Goal: Task Accomplishment & Management: Use online tool/utility

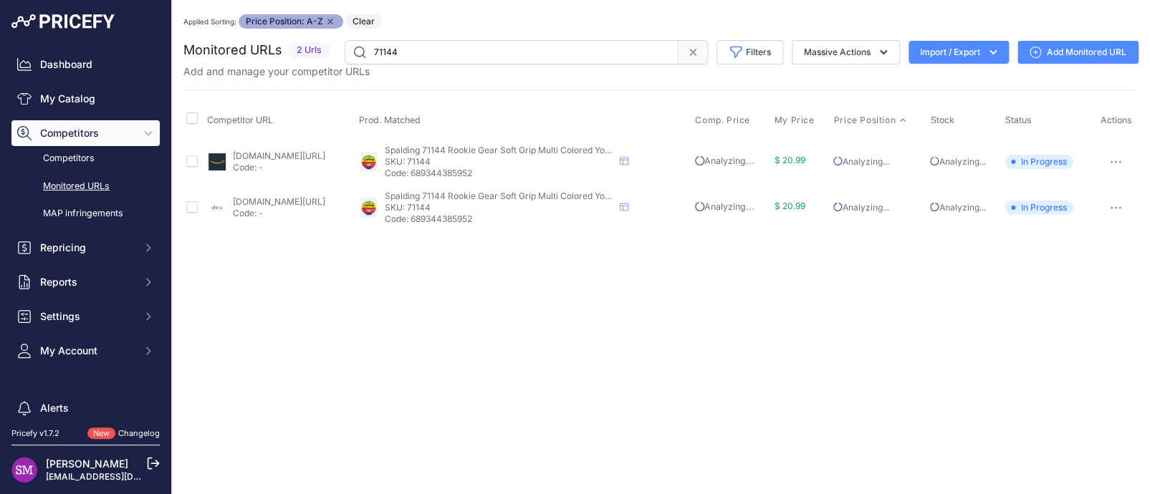
click at [1066, 49] on link "Add Monitored URL" at bounding box center [1078, 52] width 121 height 23
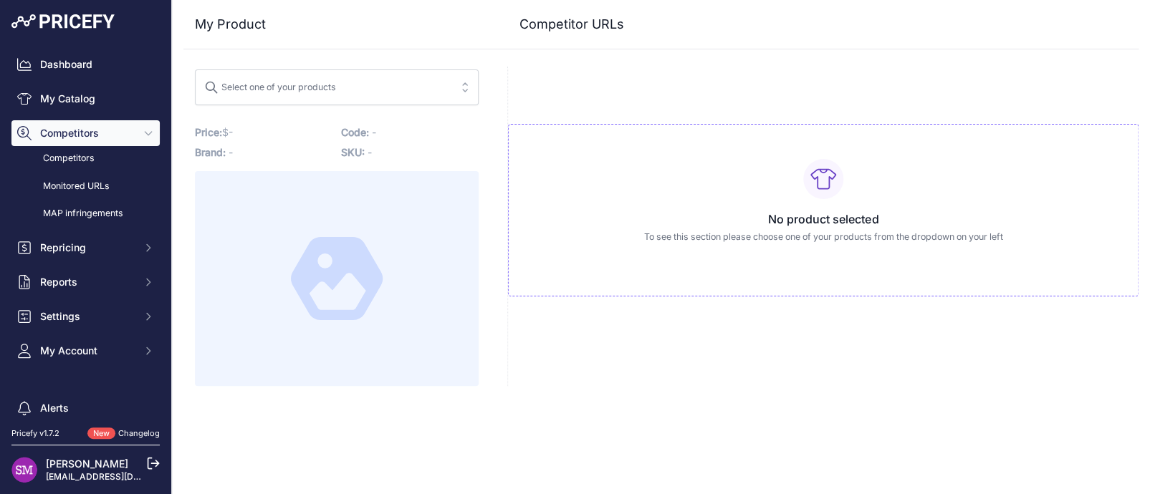
click at [411, 90] on span "Select one of your products" at bounding box center [326, 87] width 245 height 23
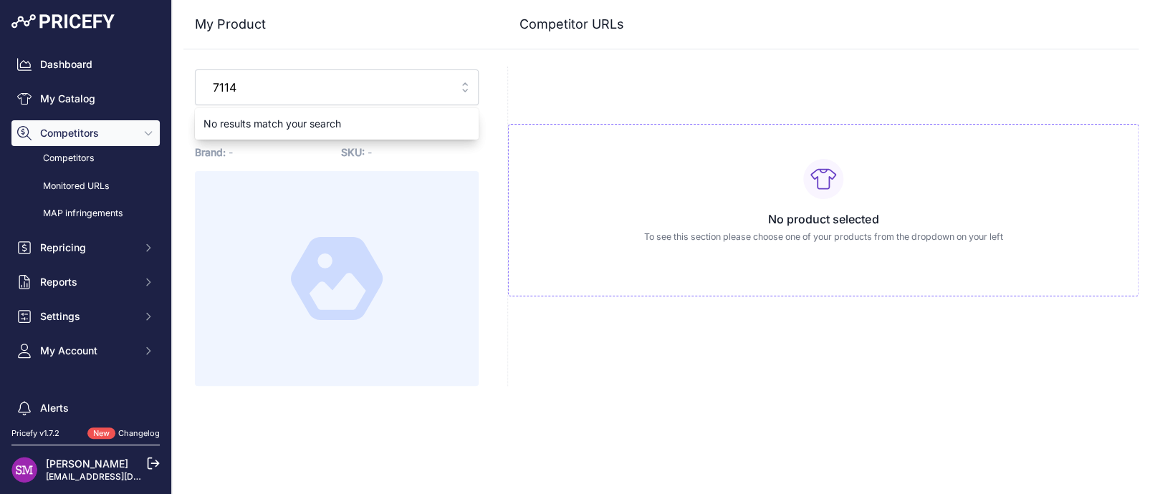
type input "71144"
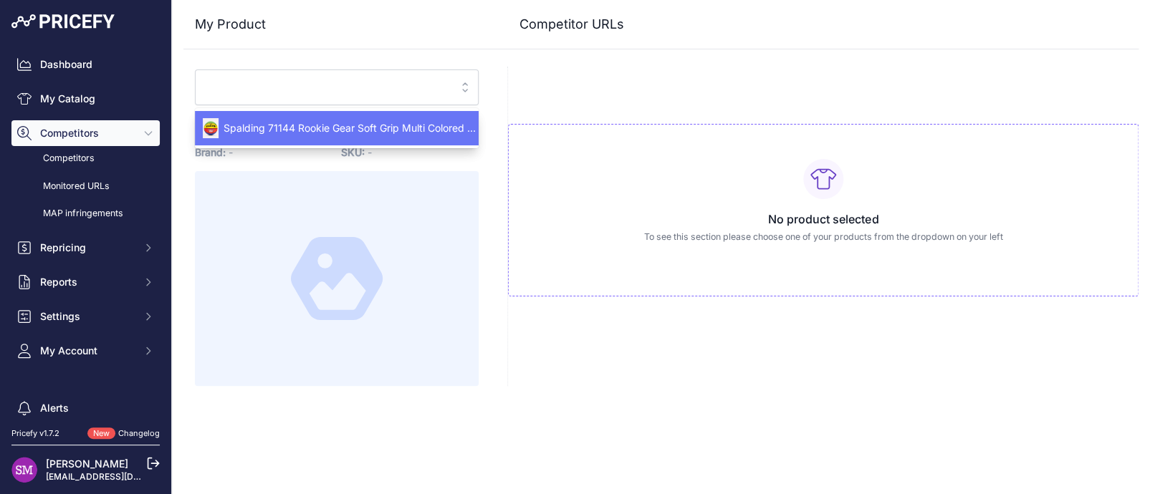
type input "[DOMAIN_NAME][URL]"
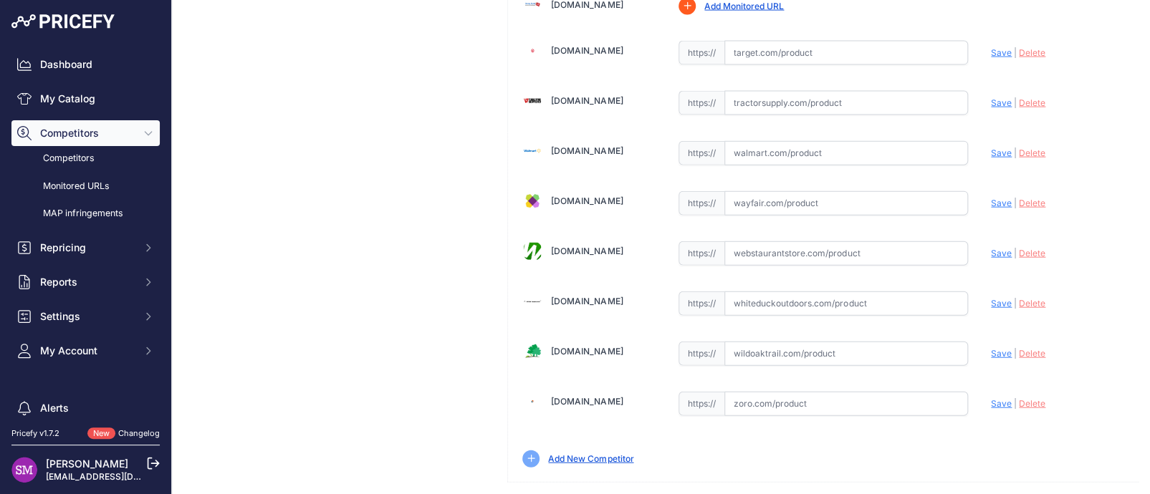
scroll to position [1472, 0]
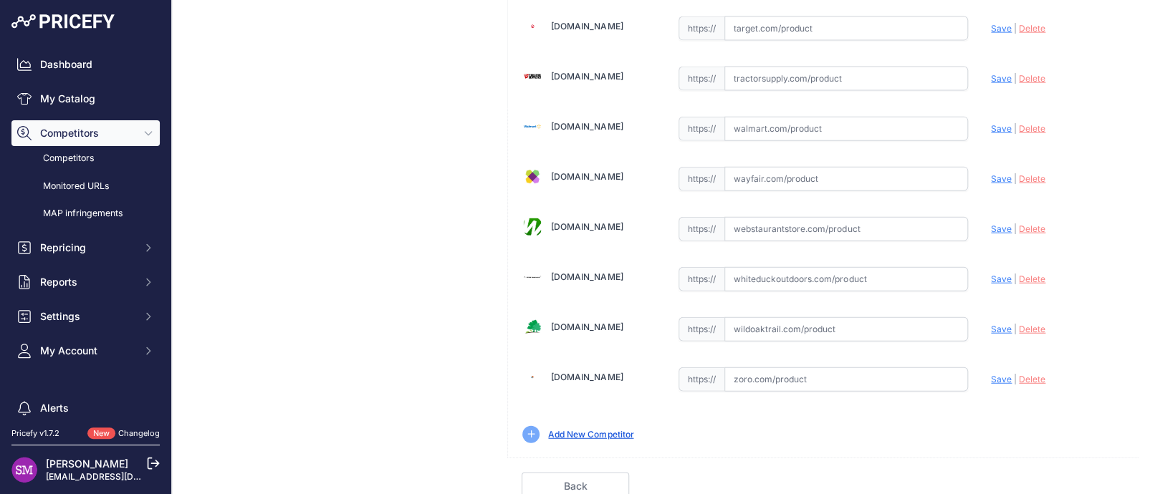
click at [774, 123] on input "text" at bounding box center [846, 129] width 244 height 24
click at [747, 122] on input "text" at bounding box center [846, 129] width 244 height 24
paste input "https://www.walmart.com/ip/Spalding-Youth-Rookie-Gear-Soft-Grip-Indoor-Outdoor-…"
click at [991, 123] on span "Save" at bounding box center [1001, 128] width 21 height 11
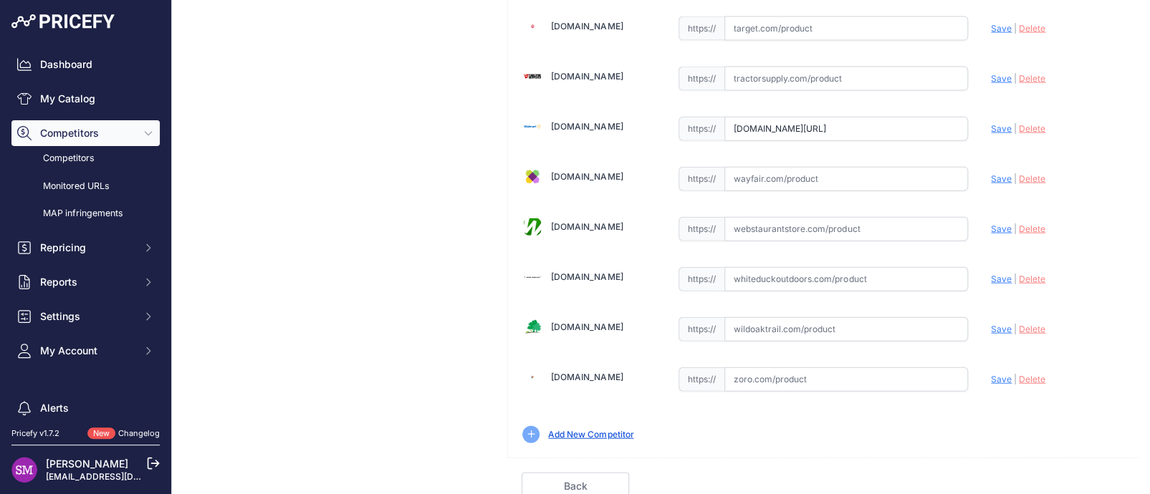
scroll to position [0, 0]
type input "https://www.walmart.com/ip/Spalding-Youth-Rookie-Gear-Soft-Grip-Indoor-Outdoor-…"
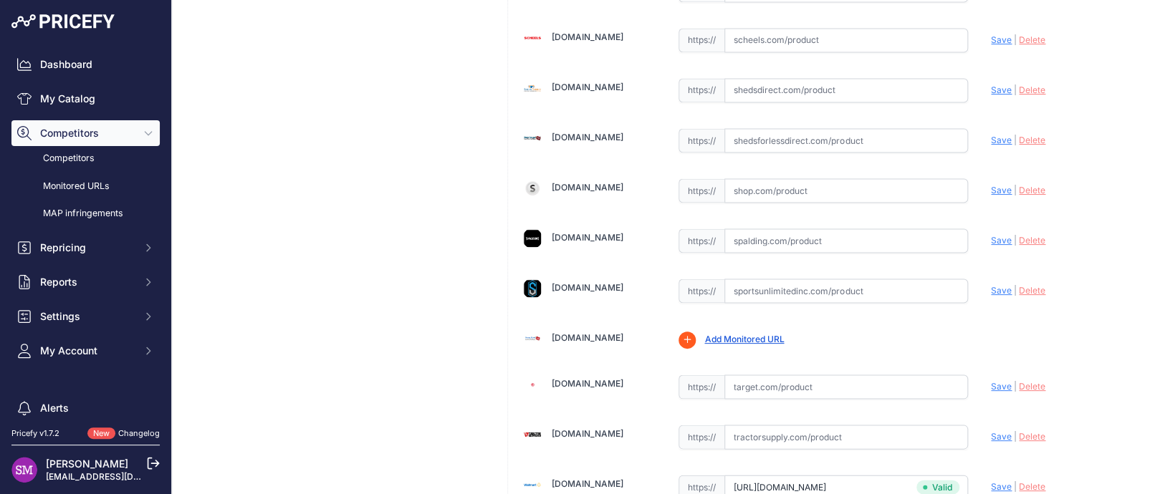
scroll to position [1114, 0]
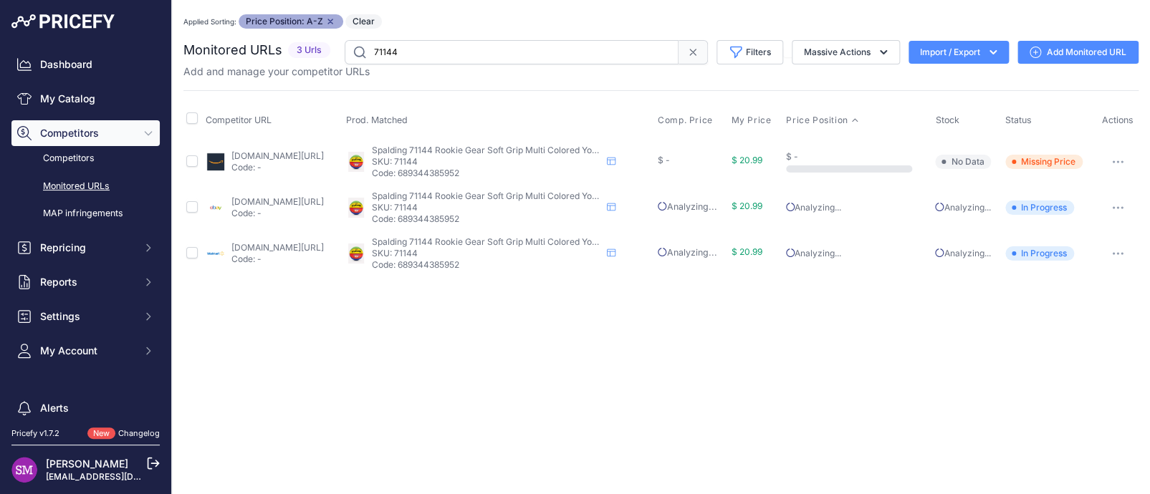
click at [1055, 54] on link "Add Monitored URL" at bounding box center [1078, 52] width 121 height 23
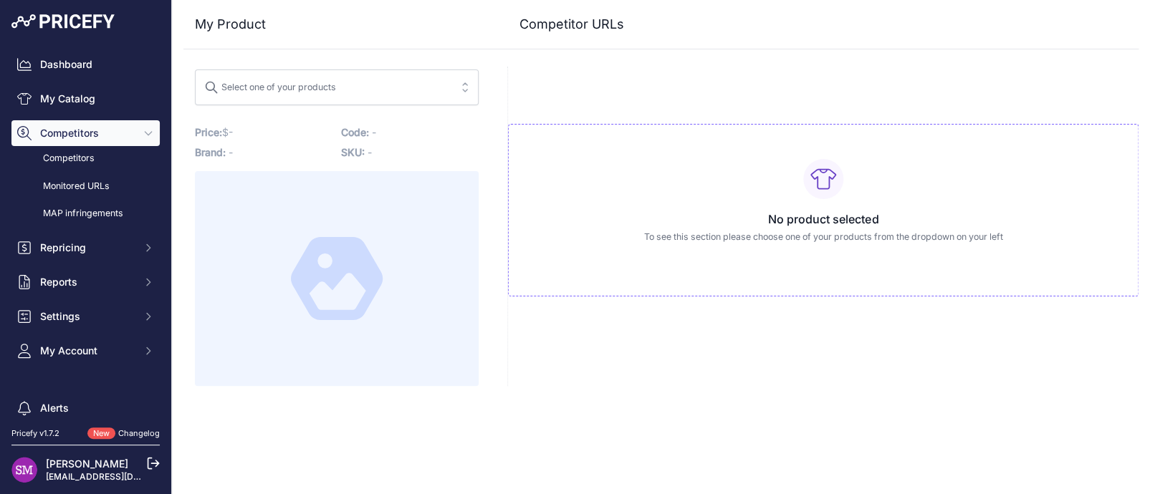
click at [338, 81] on span "Select one of your products" at bounding box center [326, 87] width 245 height 23
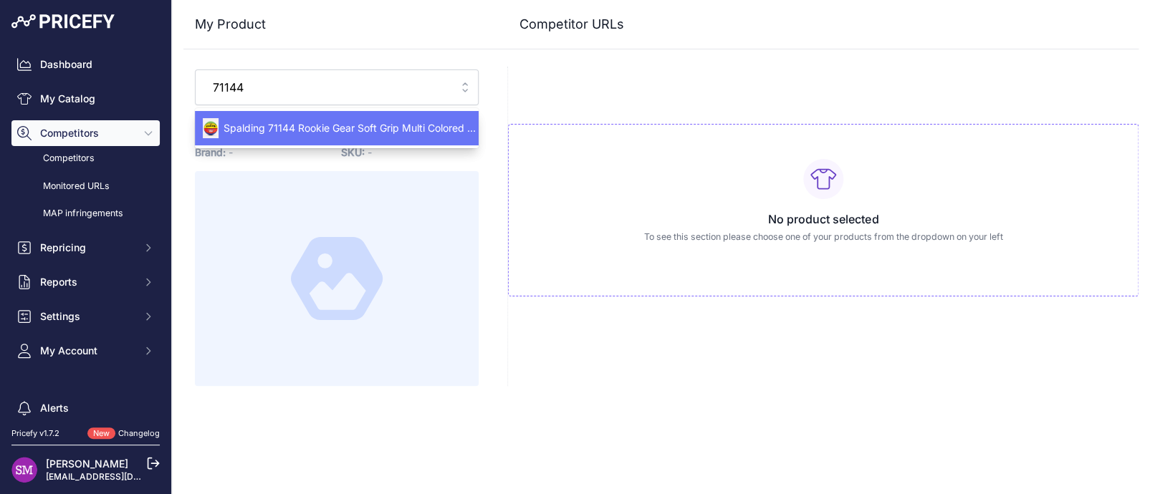
type input "71144"
click at [329, 131] on span "Spalding 71144 Rookie Gear Soft Grip Multi Colored Youth Basketball 27.5-inch" at bounding box center [337, 128] width 284 height 14
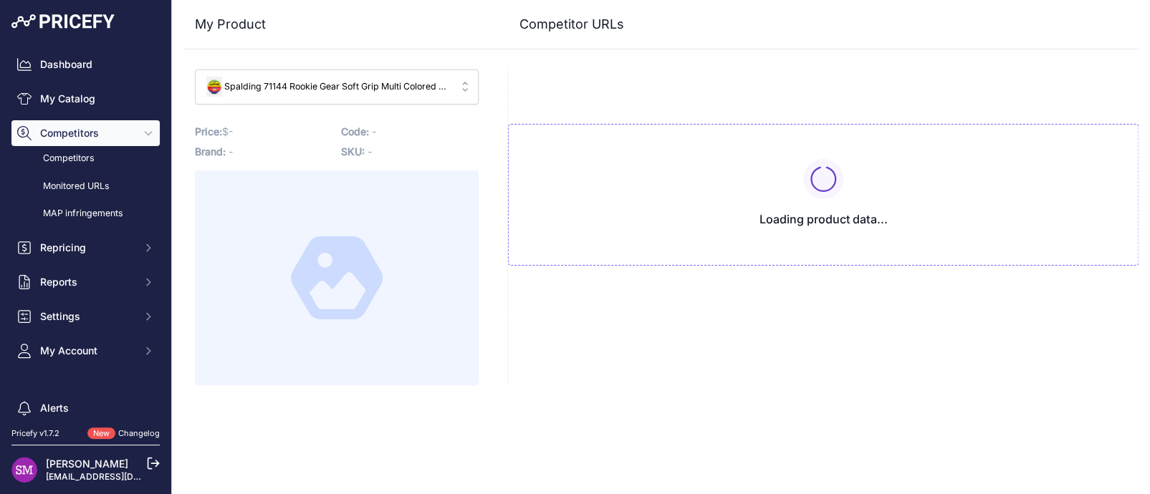
type input "www.amazon.com/gp/product/B0B15P78QK?prirule_jdsnikfkfjsd=9996"
type input "www.ebay.com/itm/187033140769?prirule_jdsnikfkfjsd=9996"
type input "www.walmart.com/ip/Spalding-Youth-Rookie-Gear-Soft-Grip-Indoor-Outdoor-Basketba…"
type input "www.amazon.com/gp/product/B0B15P78QK?prirule_jdsnikfkfjsd=9996"
type input "www.ebay.com/itm/187033140769?prirule_jdsnikfkfjsd=9996"
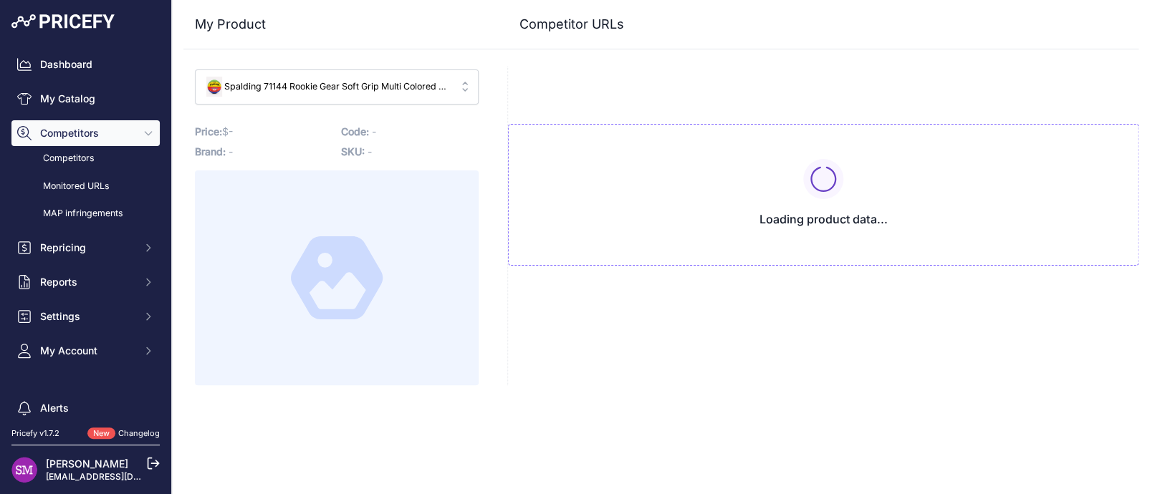
type input "www.walmart.com/ip/Spalding-Youth-Rookie-Gear-Soft-Grip-Indoor-Outdoor-Basketba…"
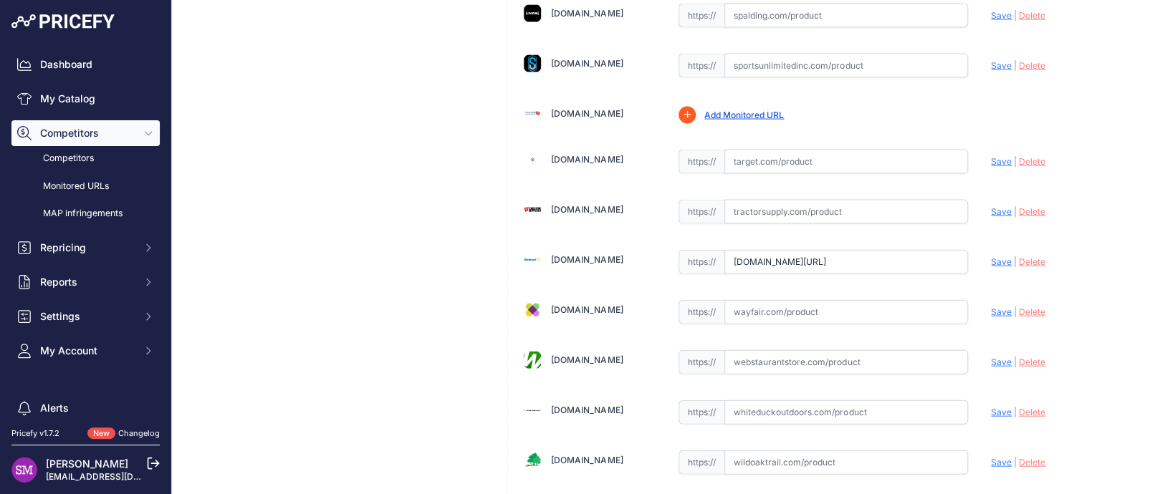
scroll to position [1257, 0]
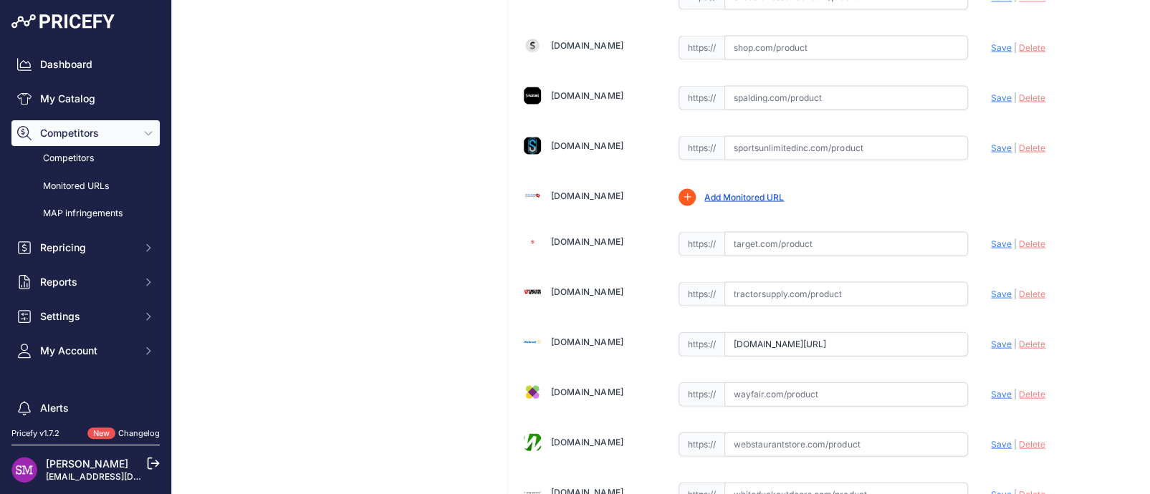
click at [760, 95] on input "text" at bounding box center [846, 97] width 244 height 24
drag, startPoint x: 760, startPoint y: 95, endPoint x: 989, endPoint y: 86, distance: 228.8
click at [991, 94] on span "Save" at bounding box center [1001, 97] width 21 height 11
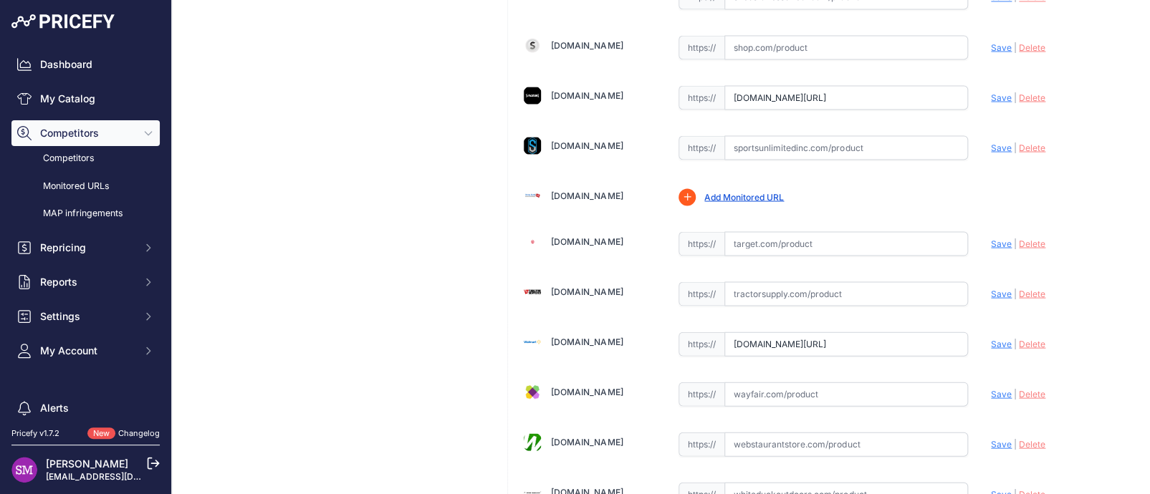
type input "https://www.spalding.com/p/rookie-gear-soft-grip-youth-indoor-outdoor-basketbal…"
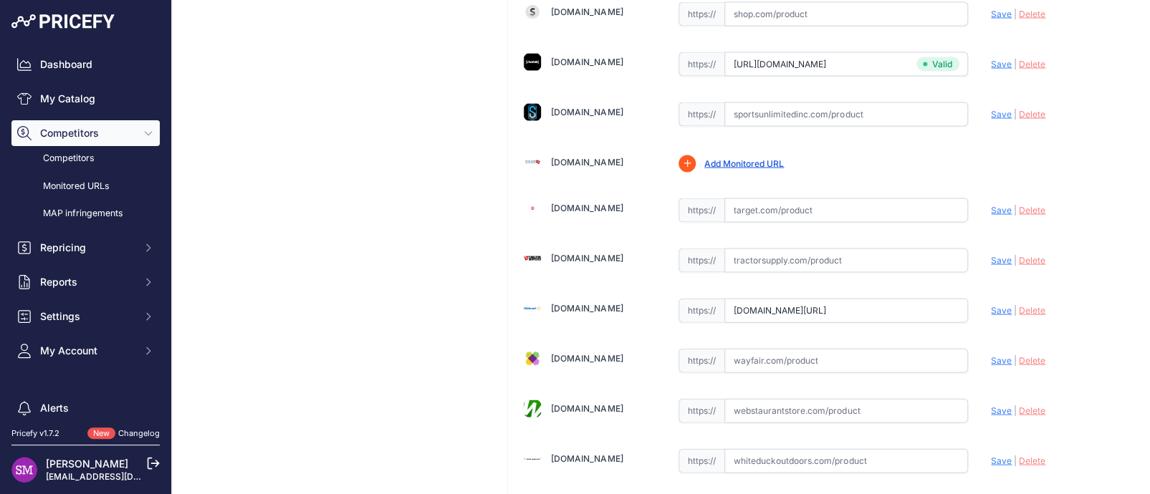
scroll to position [1257, 0]
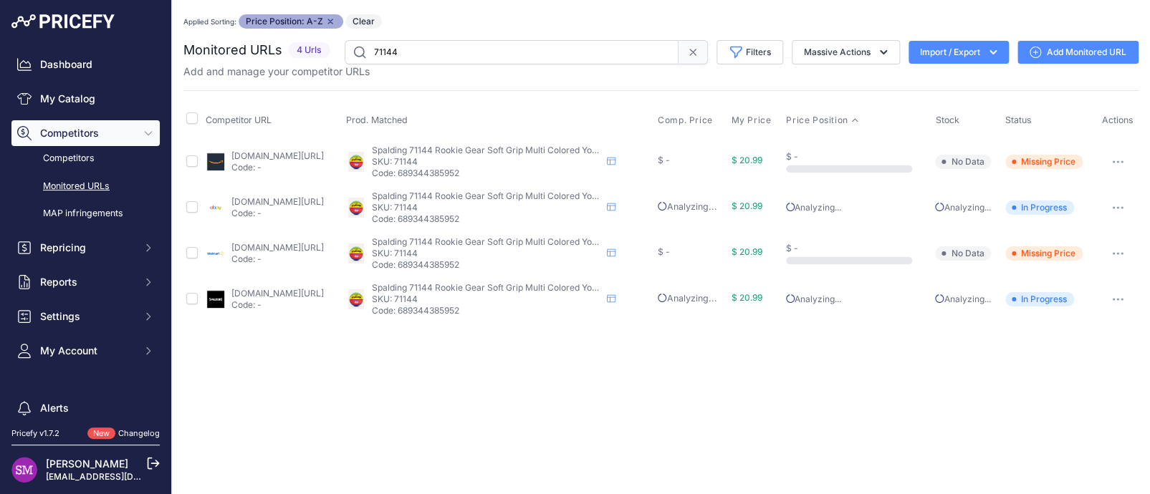
click at [265, 244] on link "walmart.com/ip/spalding-youth-rookie-gear-soft-grip-indoor-outdoor-basketball-m…" at bounding box center [277, 247] width 92 height 11
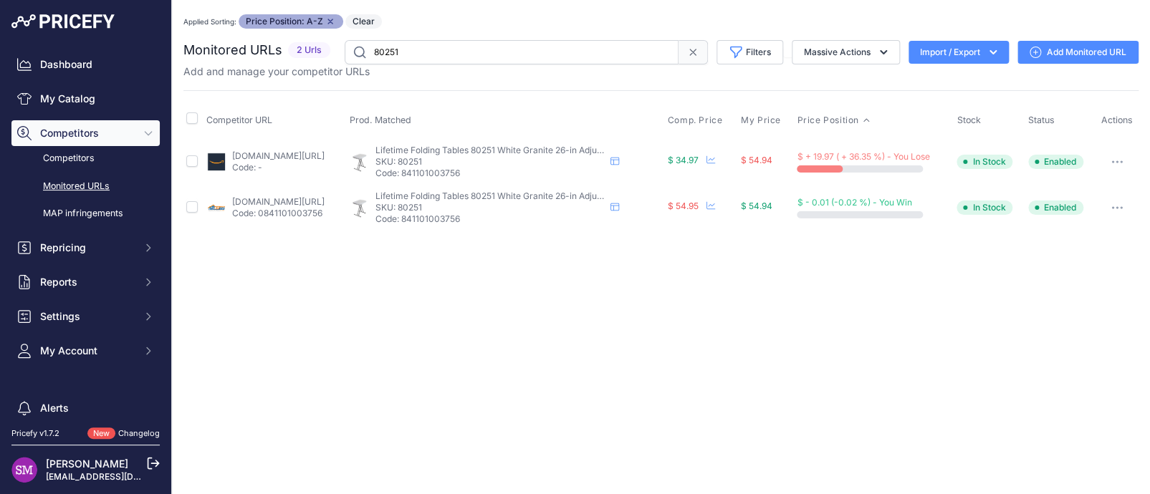
click at [1068, 48] on link "Add Monitored URL" at bounding box center [1078, 52] width 121 height 23
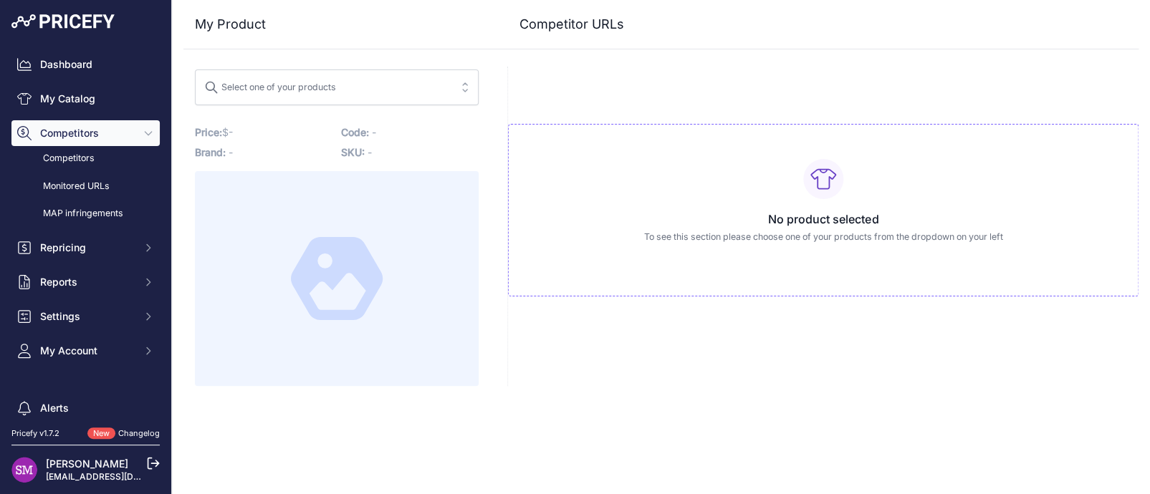
click at [357, 94] on span "Select one of your products" at bounding box center [326, 87] width 245 height 23
type input "80251"
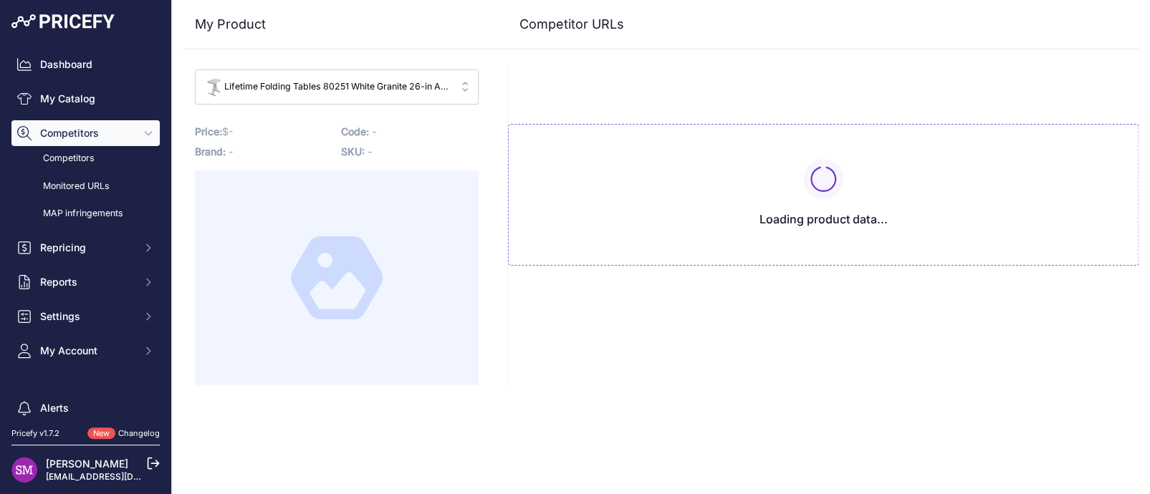
type input "[DOMAIN_NAME][URL]"
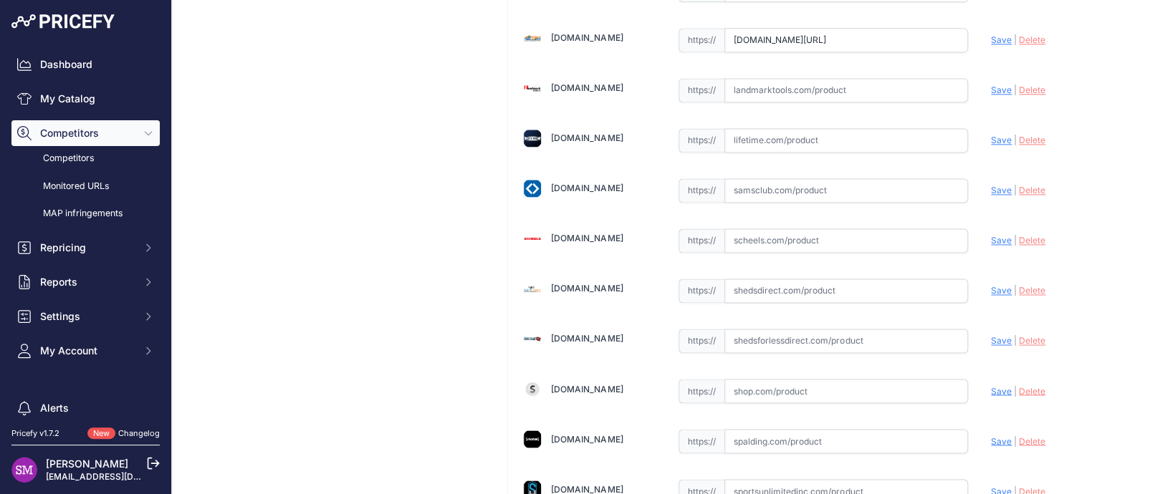
scroll to position [717, 0]
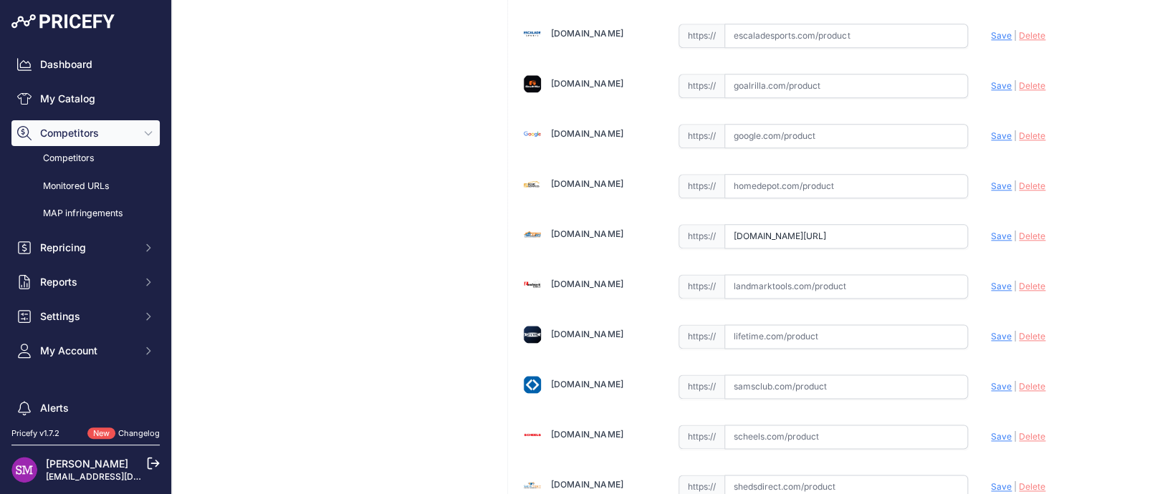
click at [742, 335] on input "text" at bounding box center [846, 337] width 244 height 24
drag, startPoint x: 957, startPoint y: 337, endPoint x: 982, endPoint y: 336, distance: 25.1
click at [991, 336] on span "Save" at bounding box center [1001, 336] width 21 height 11
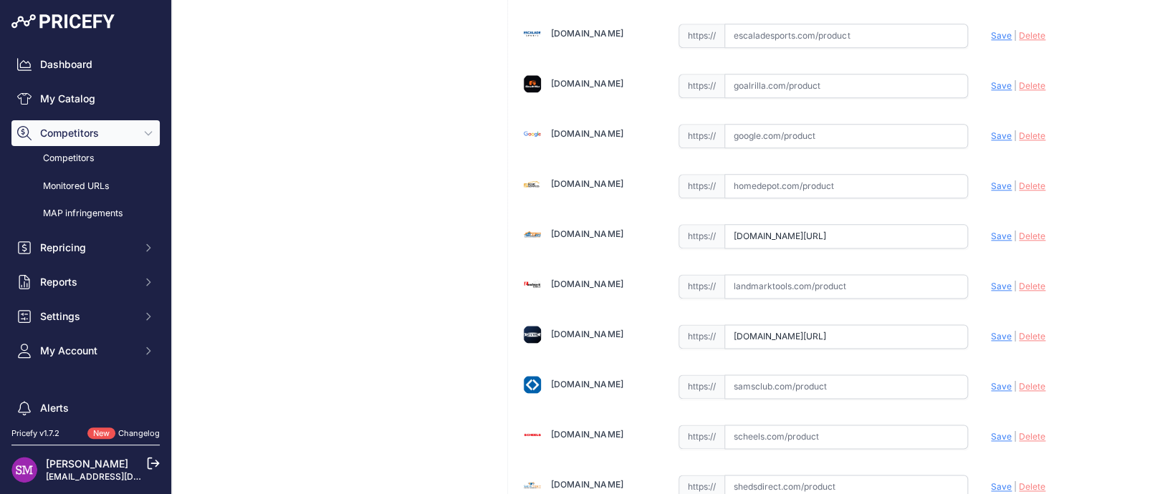
type input "https://www.lifetime.com/lifetime-80251g-26-inch-personal-table-light-commercia…"
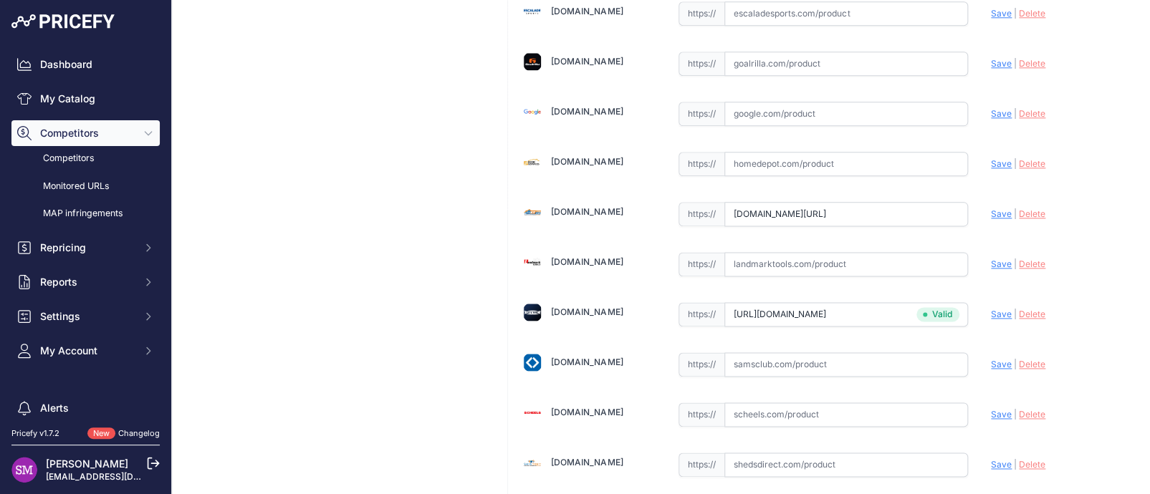
scroll to position [502, 0]
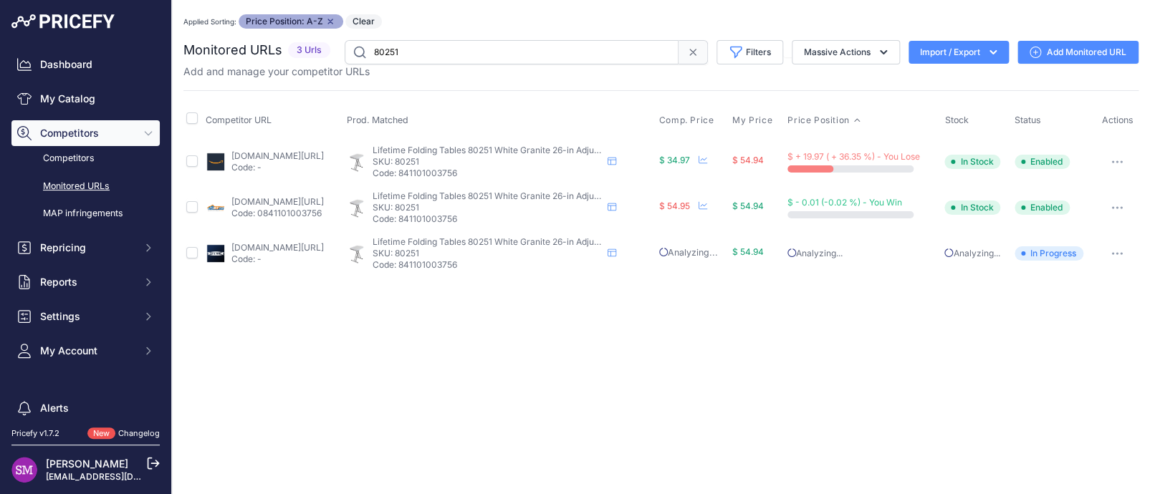
click at [1073, 46] on link "Add Monitored URL" at bounding box center [1078, 52] width 121 height 23
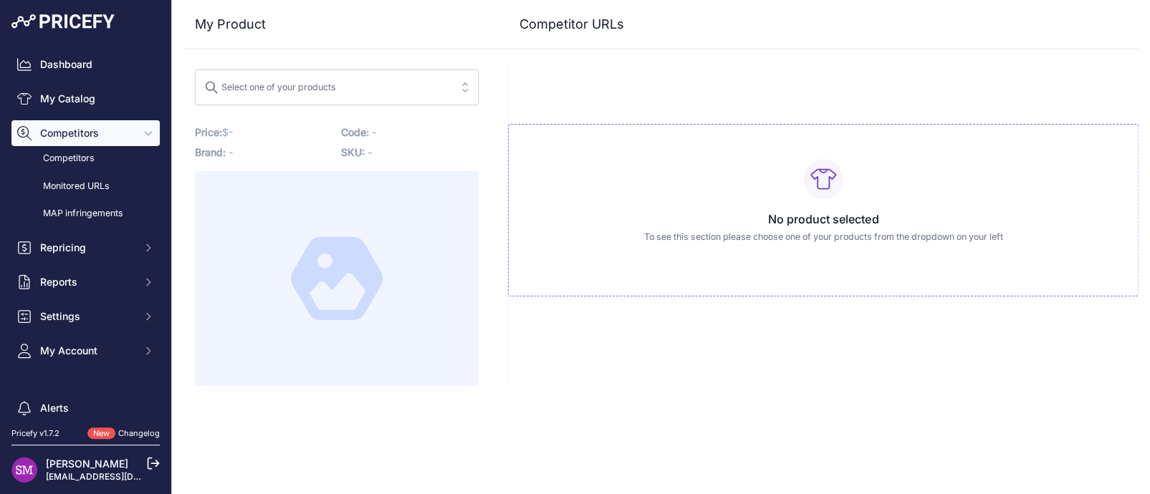
click at [450, 88] on button "Select one of your products" at bounding box center [337, 88] width 284 height 36
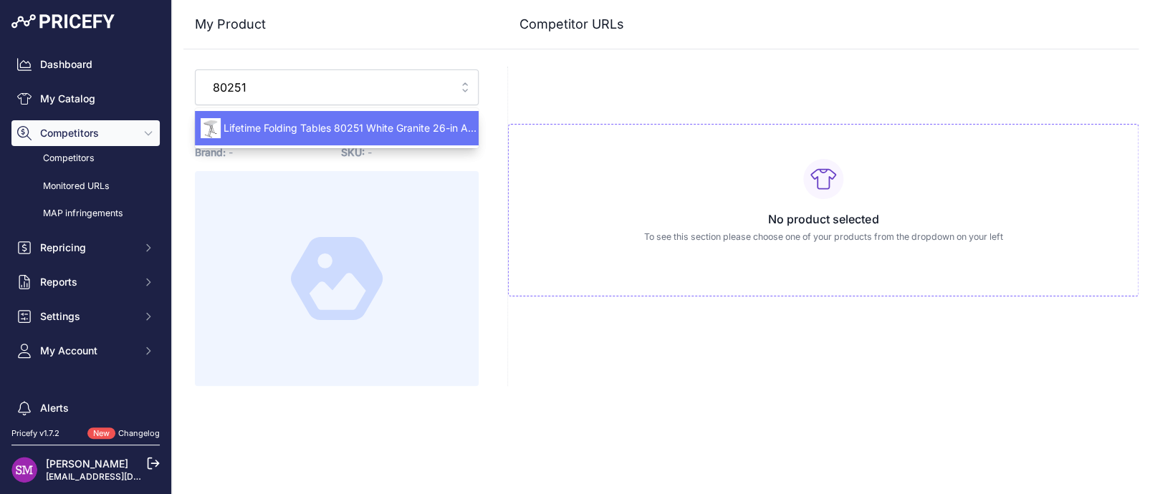
type input "80251"
click at [394, 122] on span "Lifetime Folding Tables 80251 White Granite 26-in Adjustable Personal Table - W…" at bounding box center [337, 128] width 284 height 14
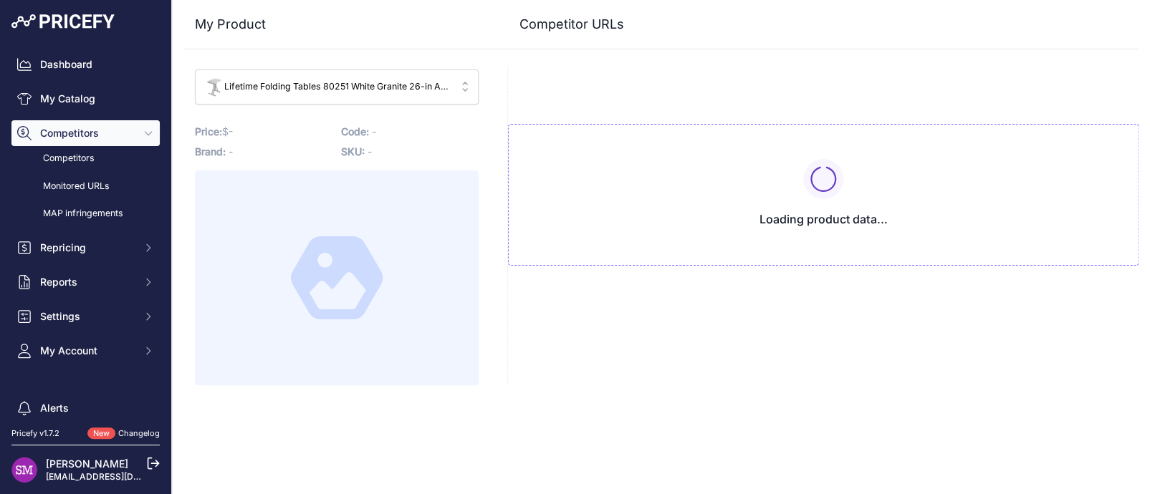
type input "www.amazon.com/gp/product/B0074HYWFG?prirule_jdsnikfkfjsd=9996"
type input "www.kitsuperstore.com/chairs-with-tables/565-lifetime-white-80251.html?prirule_…"
type input "www.lifetime.com/lifetime-80251g-26-inch-personal-table-light-commercial?prirul…"
type input "www.amazon.com/gp/product/B0074HYWFG?prirule_jdsnikfkfjsd=9996"
type input "www.kitsuperstore.com/chairs-with-tables/565-lifetime-white-80251.html?prirule_…"
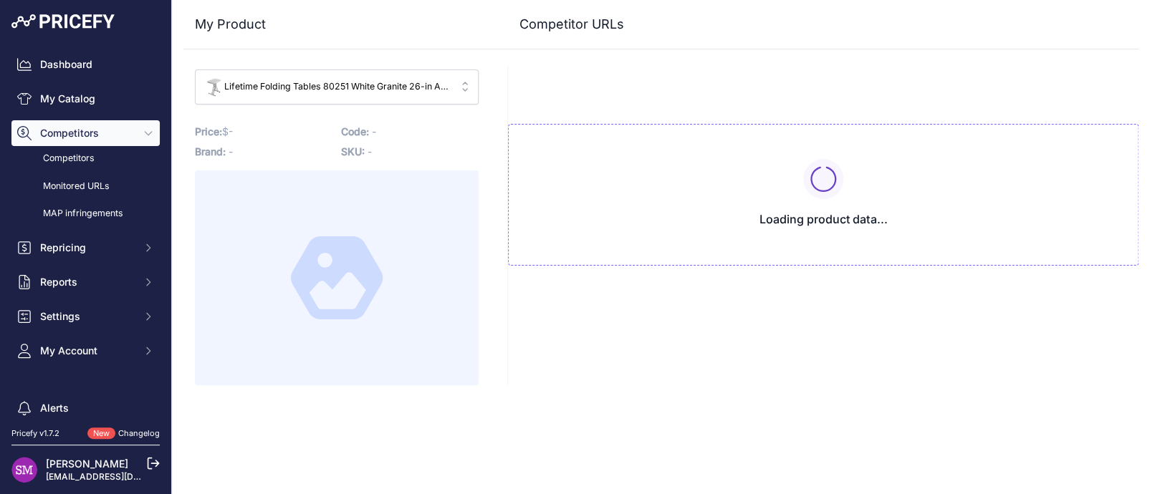
type input "www.lifetime.com/lifetime-80251g-26-inch-personal-table-light-commercial?prirul…"
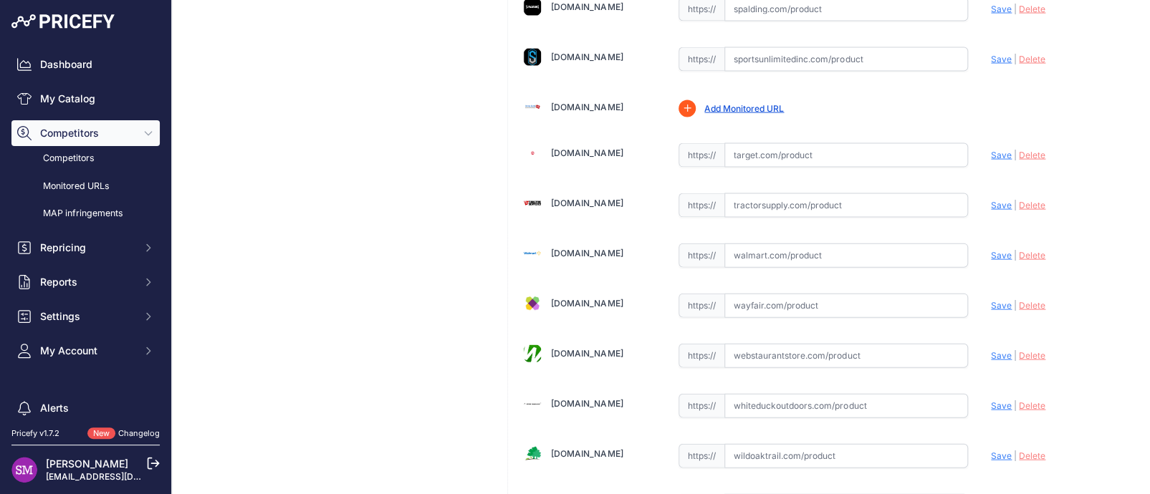
scroll to position [1362, 0]
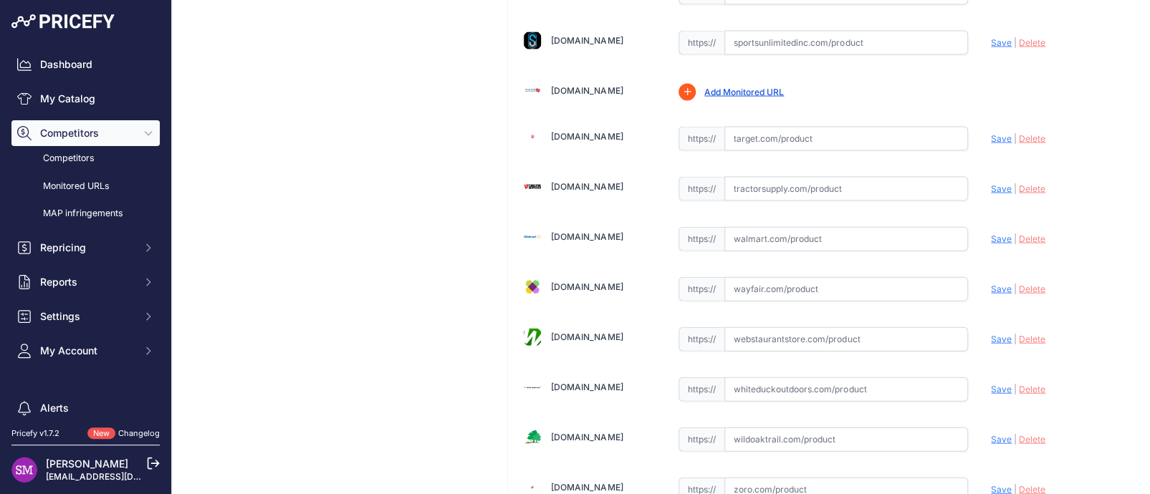
click at [747, 236] on input "text" at bounding box center [846, 239] width 244 height 24
click at [991, 234] on span "Save" at bounding box center [1001, 239] width 21 height 11
type input "https://www.walmart.com/ip/Lifetime-26-inch-Rectangle-Personal-Table-Indoor-Out…"
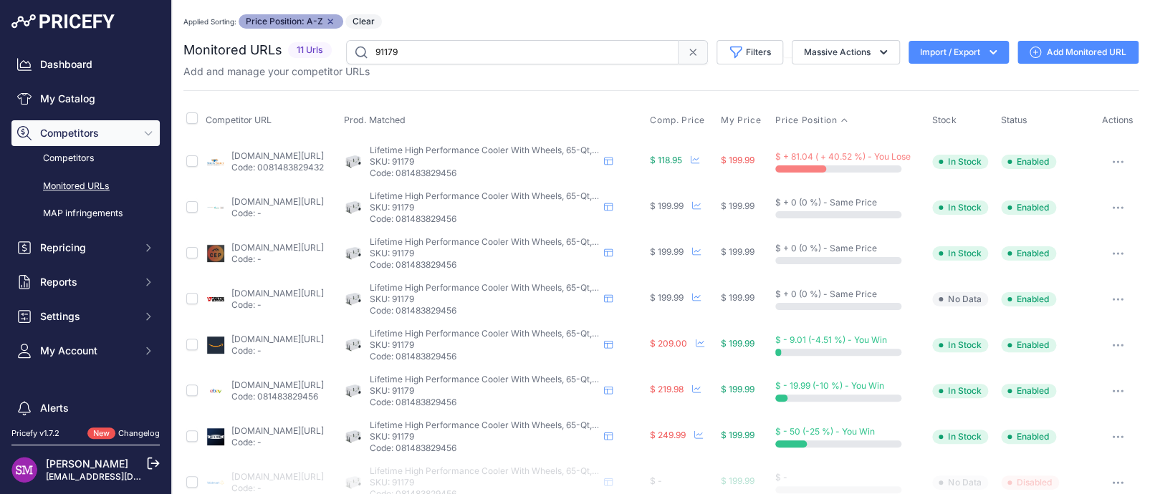
click at [287, 162] on p "Code: 0081483829432" at bounding box center [277, 167] width 92 height 11
click at [287, 156] on link "shedsdirect.com/cooler/3407-lifetime-28-quart-cooler-pumice-stone-91183.html?pr…" at bounding box center [277, 155] width 92 height 11
click at [1105, 163] on button "button" at bounding box center [1118, 162] width 29 height 20
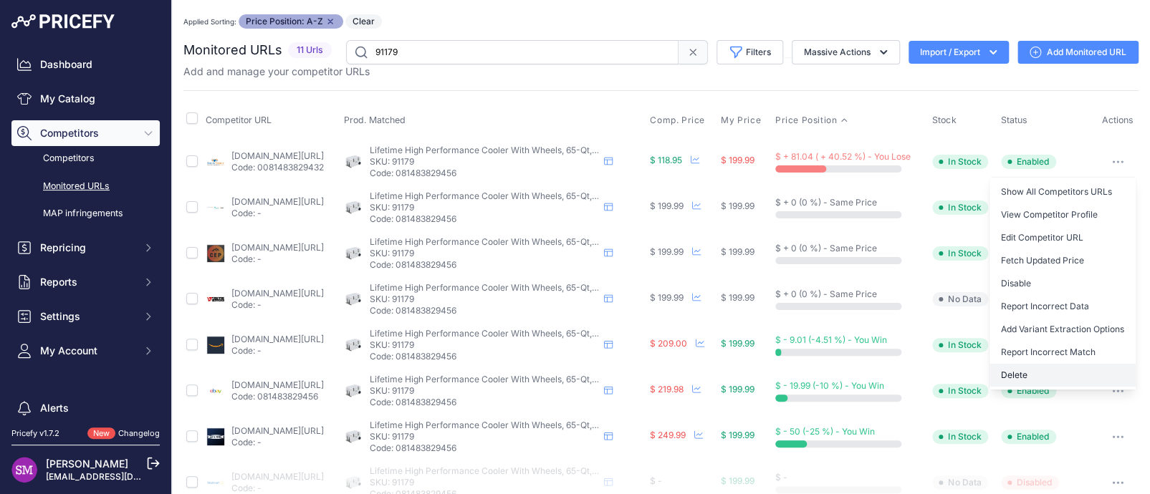
click at [1012, 372] on button "Delete" at bounding box center [1063, 375] width 146 height 23
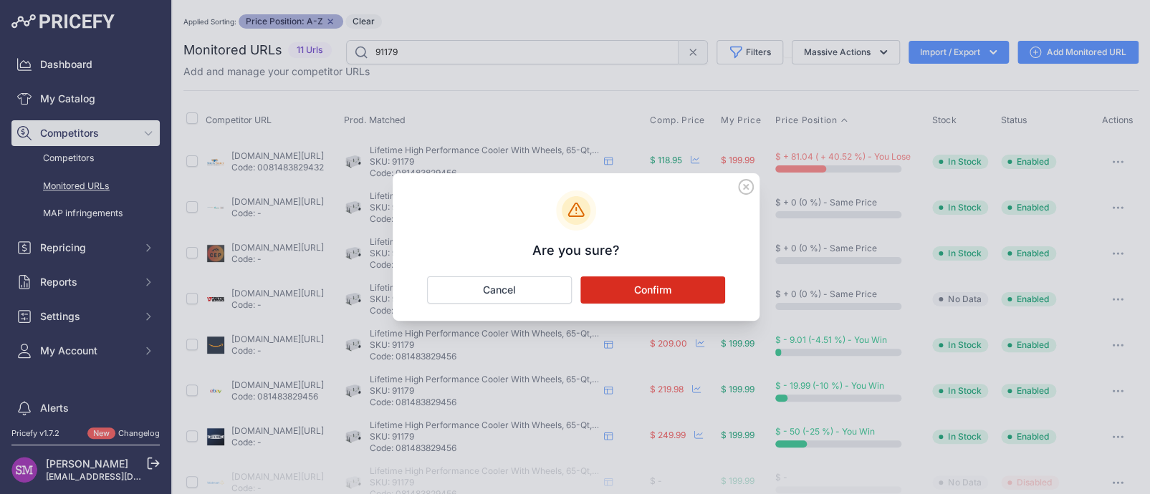
click at [677, 289] on button "Confirm" at bounding box center [652, 290] width 145 height 27
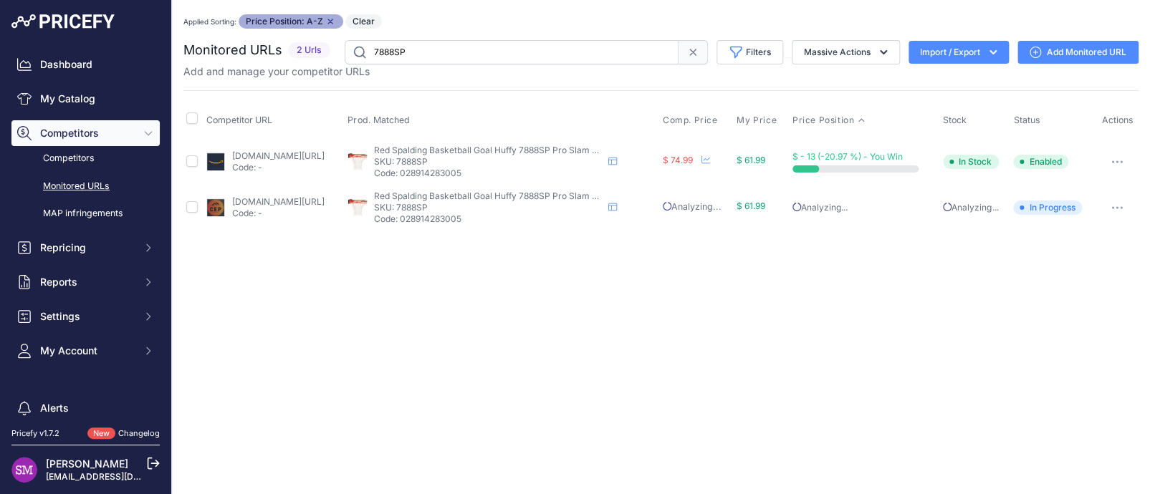
click at [1053, 51] on link "Add Monitored URL" at bounding box center [1078, 52] width 121 height 23
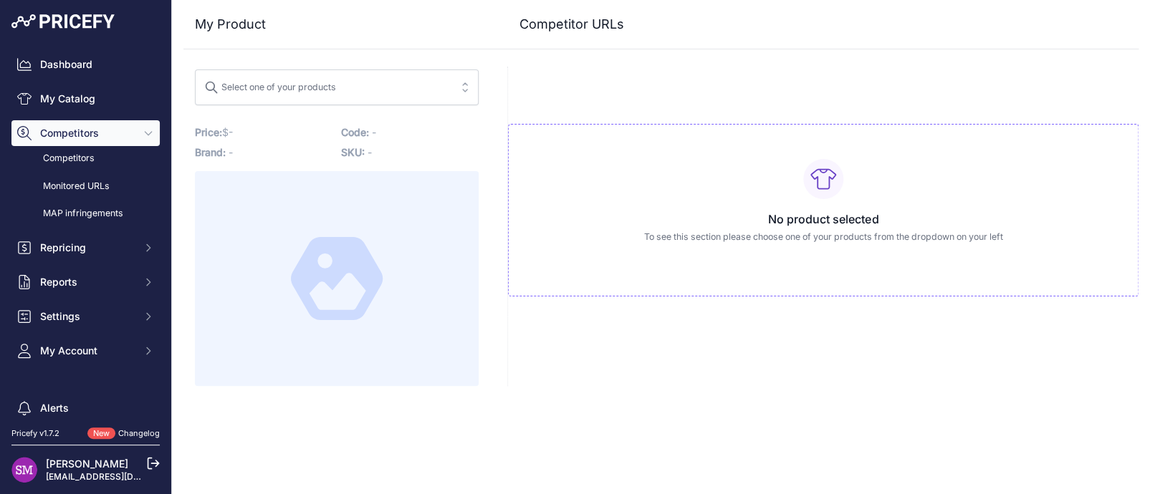
click at [378, 82] on span "Select one of your products" at bounding box center [326, 87] width 245 height 23
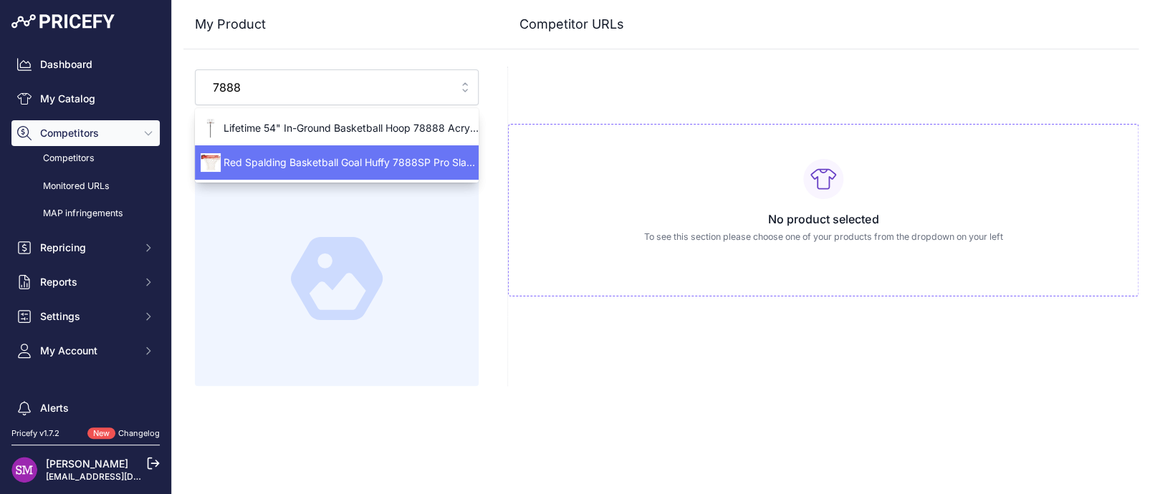
type input "7888"
click at [343, 156] on span "Red Spalding Basketball Goal Huffy 7888SP Pro Slam Red Breakaway Rim - Red - 18…" at bounding box center [337, 163] width 284 height 14
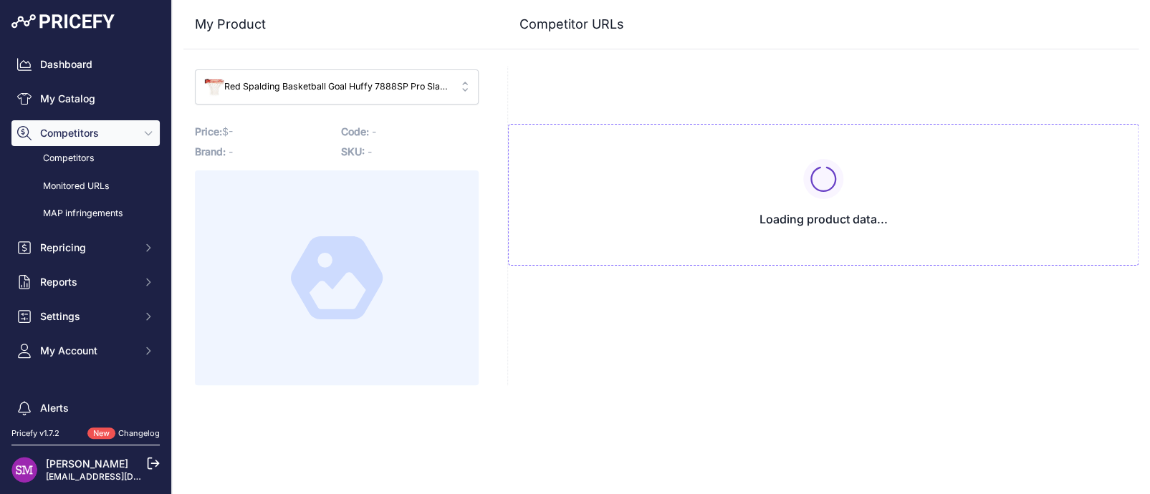
type input "[DOMAIN_NAME][URL]"
type input "www.competitiveedgeproducts.com/7888SP-Red-Spalding-Basketball-Goal-Huffy-Pro-S…"
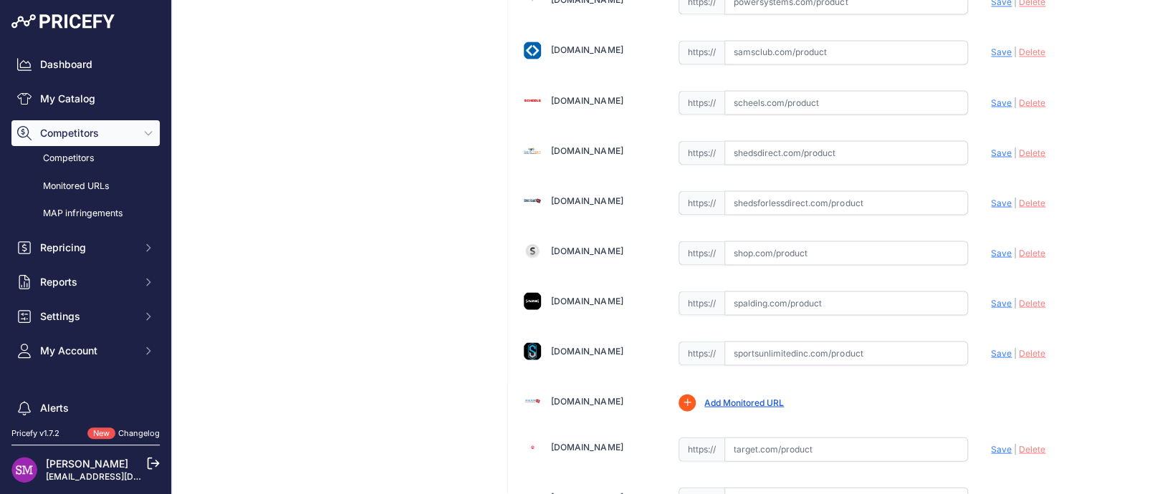
scroll to position [1218, 0]
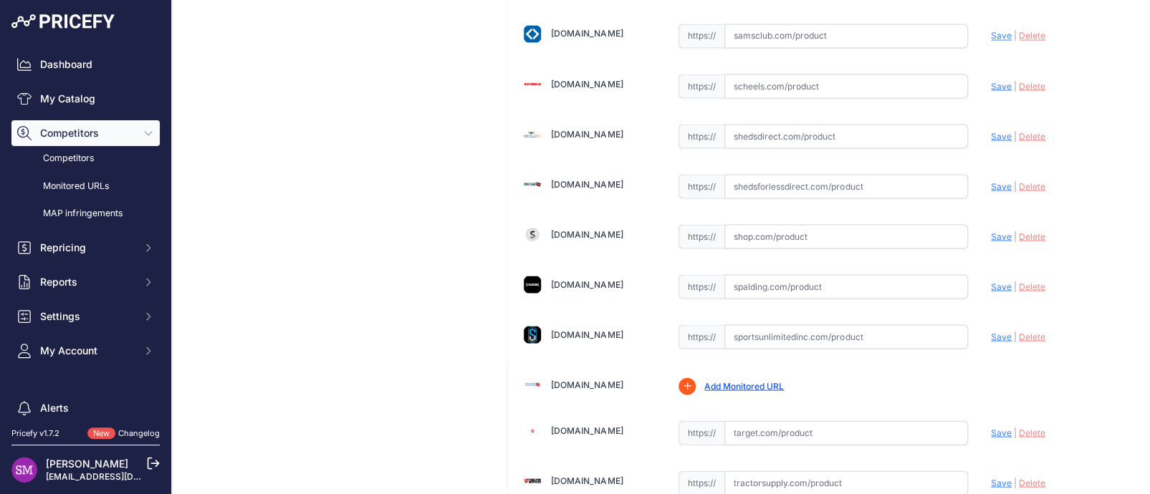
click at [757, 287] on input "text" at bounding box center [846, 286] width 244 height 24
click at [757, 287] on input "https://www.spalding.com/p/basketball-basketball-hoops-rims-goals/pro-slam-bask…" at bounding box center [846, 286] width 244 height 24
click at [724, 277] on input "https://www.spalding.com/p/basketball-basketball-hoops-rims-goals/pro-slam-bask…" at bounding box center [846, 286] width 244 height 24
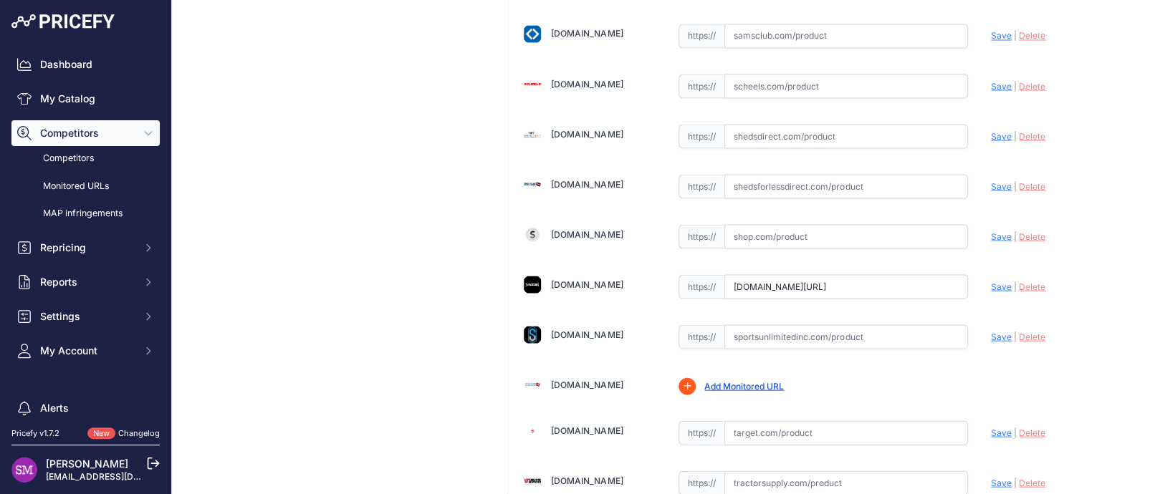
click at [896, 278] on input "www.spalding.com/p/basketball-basketball-hoops-rims-goals/pro-slam-basketball-r…" at bounding box center [846, 286] width 244 height 24
click at [993, 281] on span "Save" at bounding box center [1001, 286] width 21 height 11
type input "https://www.spalding.com/p/basketball-basketball-hoops-rims-goals/pro-slam-bask…"
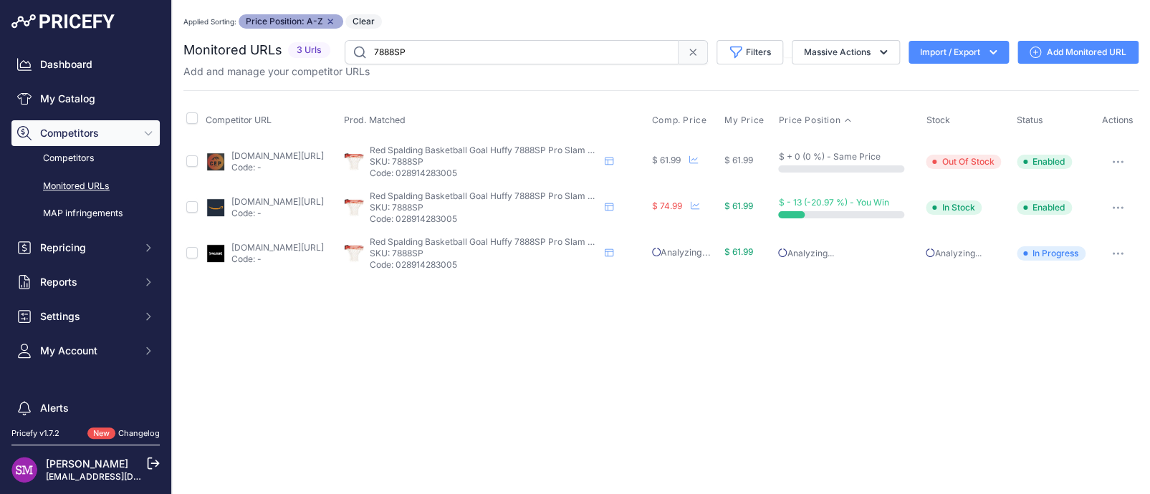
click at [1056, 50] on link "Add Monitored URL" at bounding box center [1078, 52] width 121 height 23
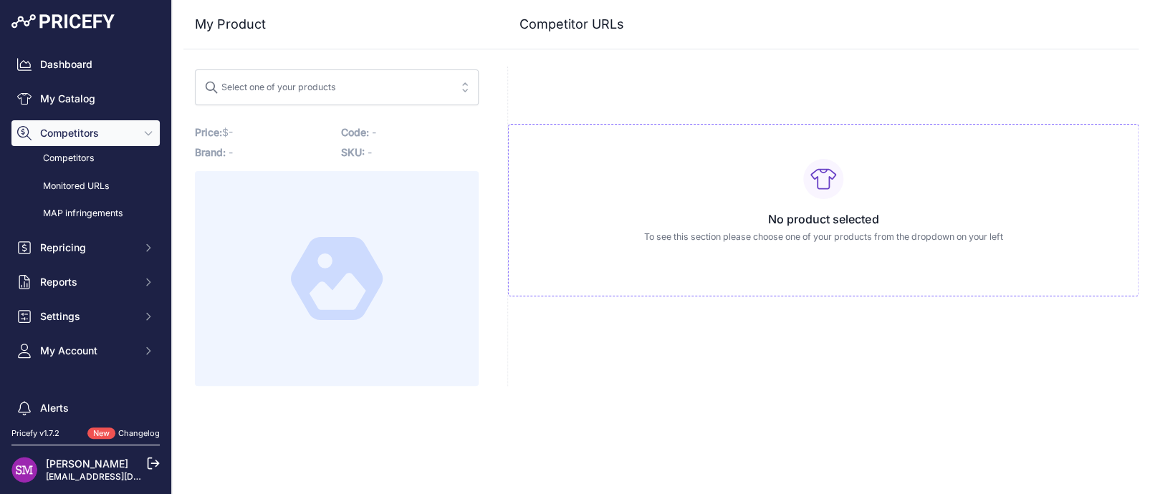
click at [271, 85] on div "Select one of your products" at bounding box center [270, 85] width 132 height 19
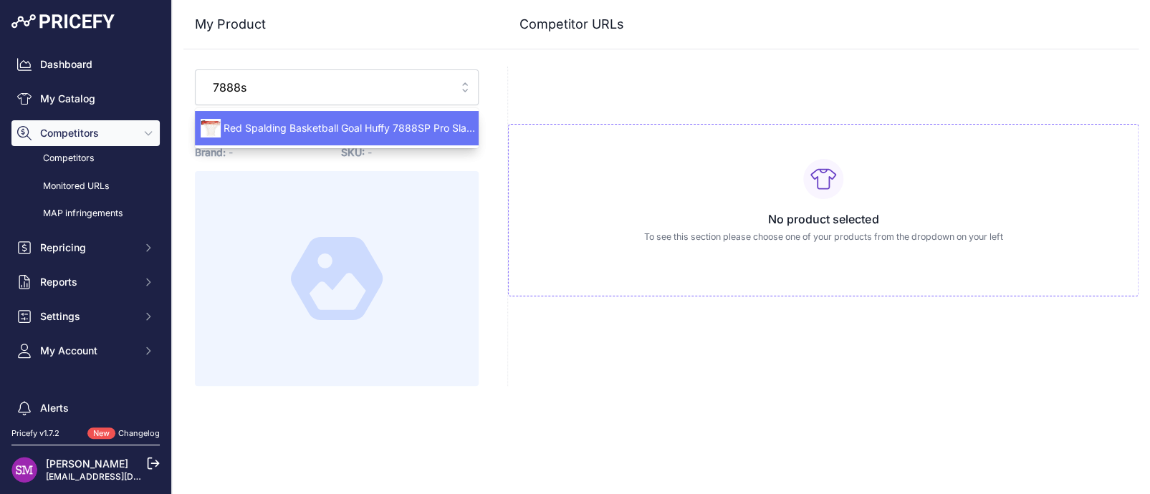
type input "7888sp"
type input "[DOMAIN_NAME][URL]"
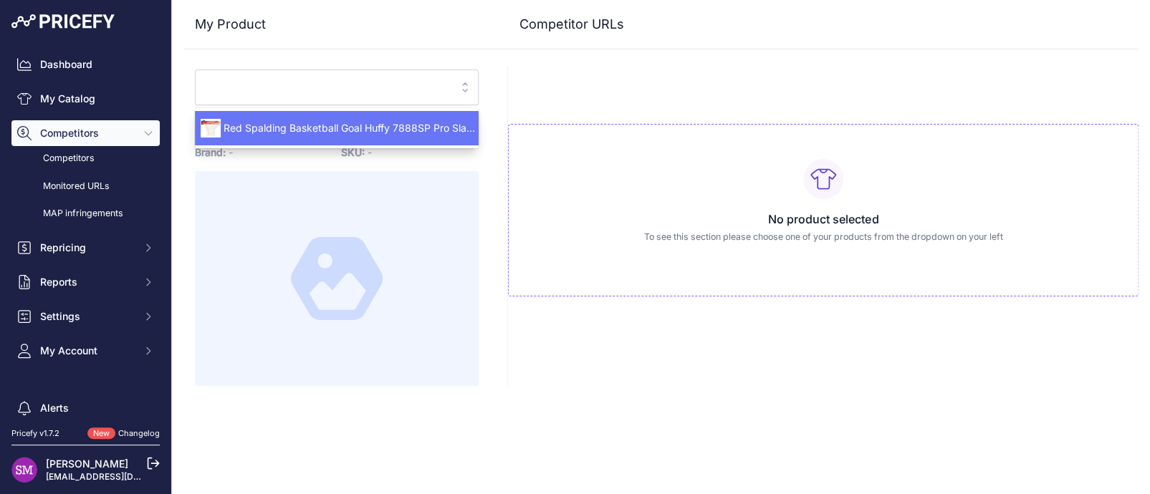
type input "[DOMAIN_NAME][URL]"
type input "www.spalding.com/p/basketball-basketball-hoops-rims-goals/pro-slam-basketball-r…"
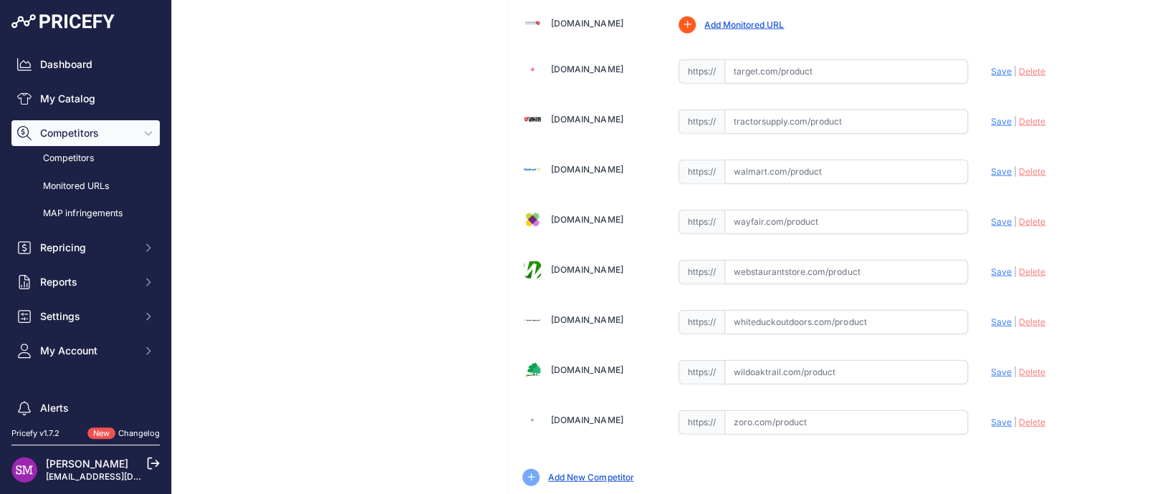
scroll to position [1622, 0]
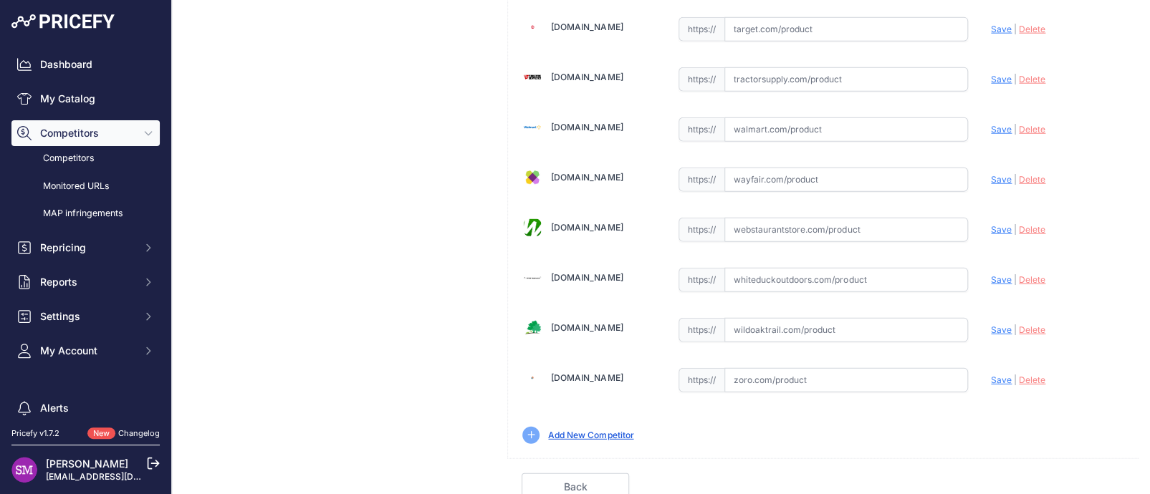
click at [781, 132] on input "text" at bounding box center [846, 130] width 244 height 24
paste input "https://www.google.com/url?sa=t&source=web&rct=j&opi=89978449&url=https://www.w…"
click at [754, 119] on input "https://www.google.com/url?sa=t&source=web&rct=j&opi=89978449&url=https://www.w…" at bounding box center [846, 130] width 244 height 24
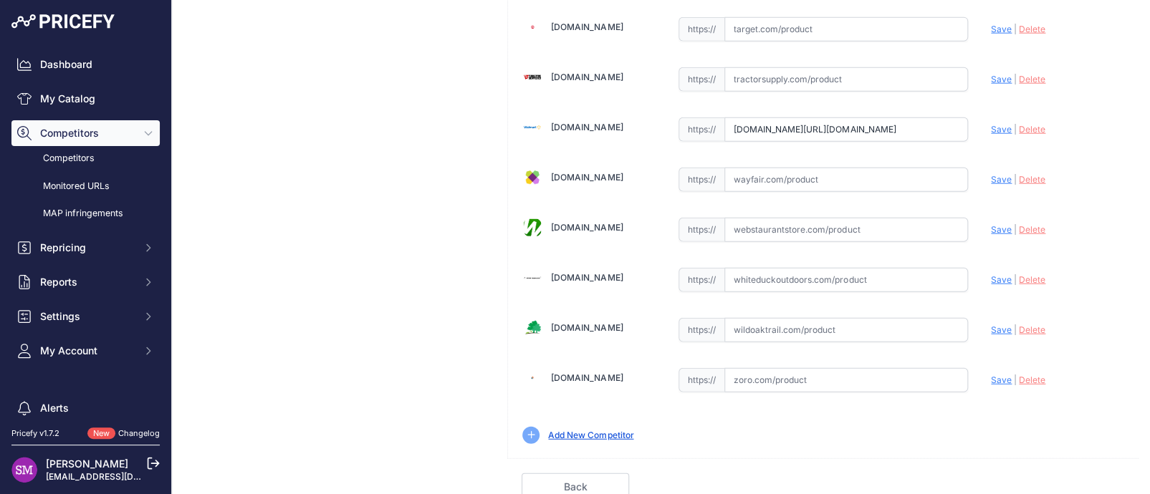
type input "www.google.com/url?sa=t&source=web&rct=j&opi=89978449&url=www.walmart.com/ip/Sp…"
click at [910, 126] on input "www.google.com/url?sa=t&source=web&rct=j&opi=89978449&url=www.walmart.com/ip/Sp…" at bounding box center [846, 130] width 244 height 24
click at [942, 125] on input "www.google.com/url?sa=t&source=web&rct=j&opi=89978449&url=www.walmart.com/ip/Sp…" at bounding box center [846, 130] width 244 height 24
paste input "https://www.walmart.com/ip/Spalding-Pro-Slam-Outdoor-Basketball-Rim-Red/7436859…"
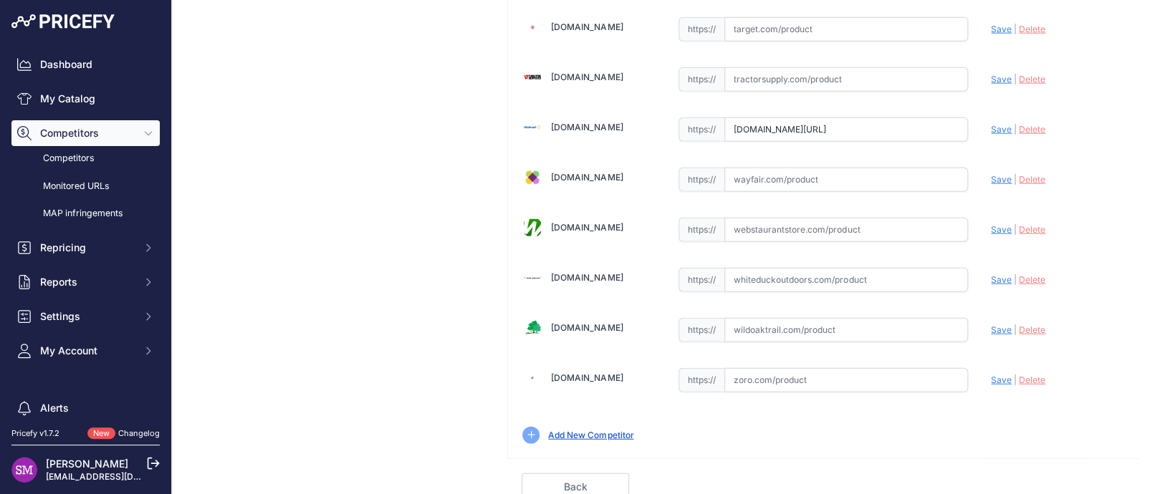
click at [997, 124] on span "Save" at bounding box center [1001, 129] width 21 height 11
type input "https://www.walmart.com/ip/Spalding-Pro-Slam-Outdoor-Basketball-Rim-Red/7436859…"
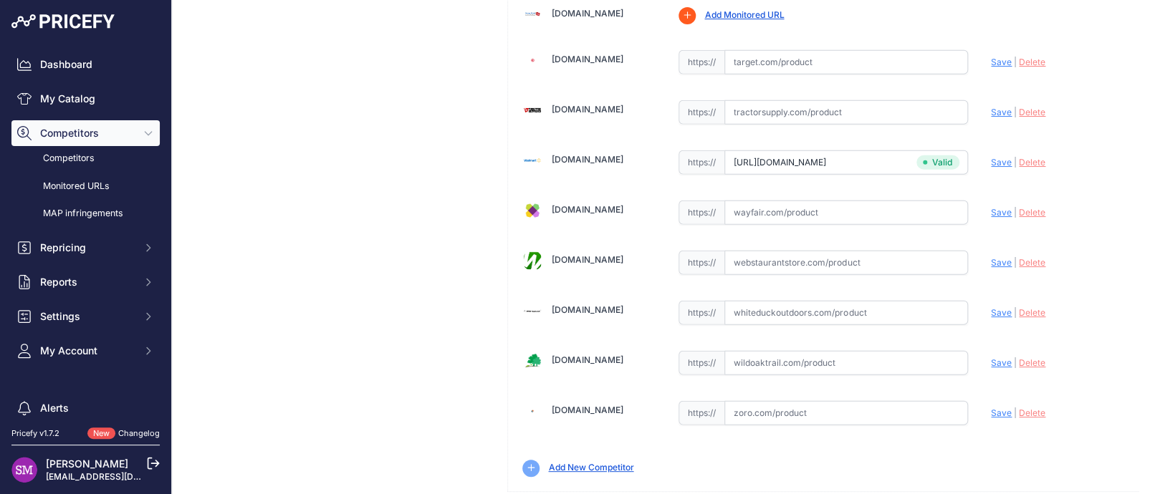
scroll to position [1655, 0]
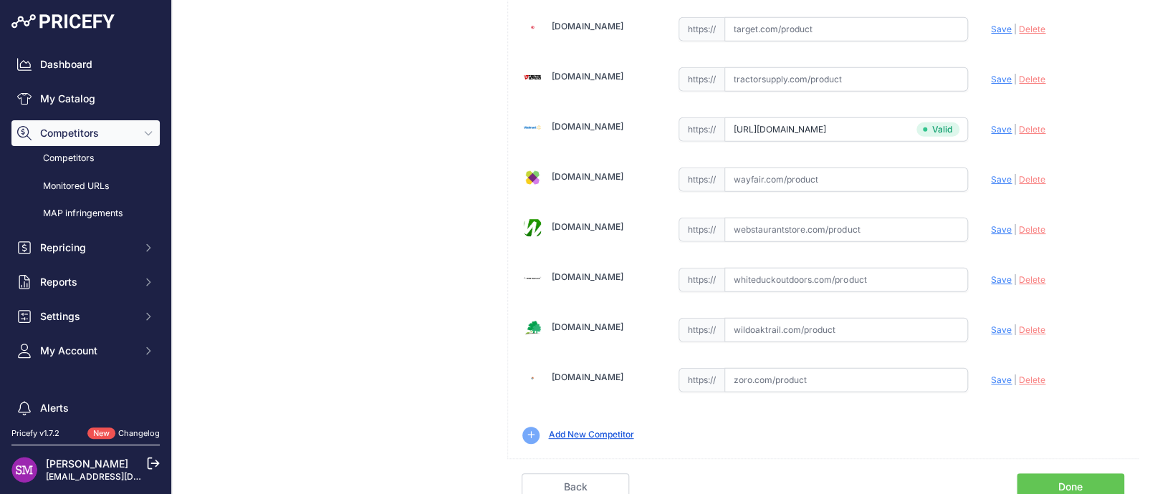
click at [1034, 474] on link "Done" at bounding box center [1070, 487] width 107 height 27
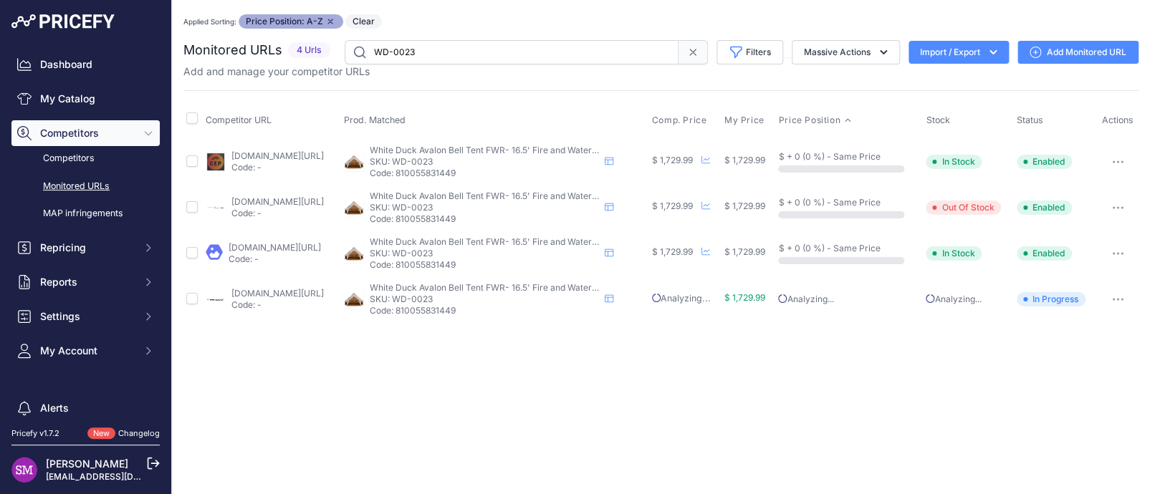
click at [553, 350] on div "Close You are not connected to the internet. Applied Sorting: Price Position: A…" at bounding box center [661, 247] width 978 height 494
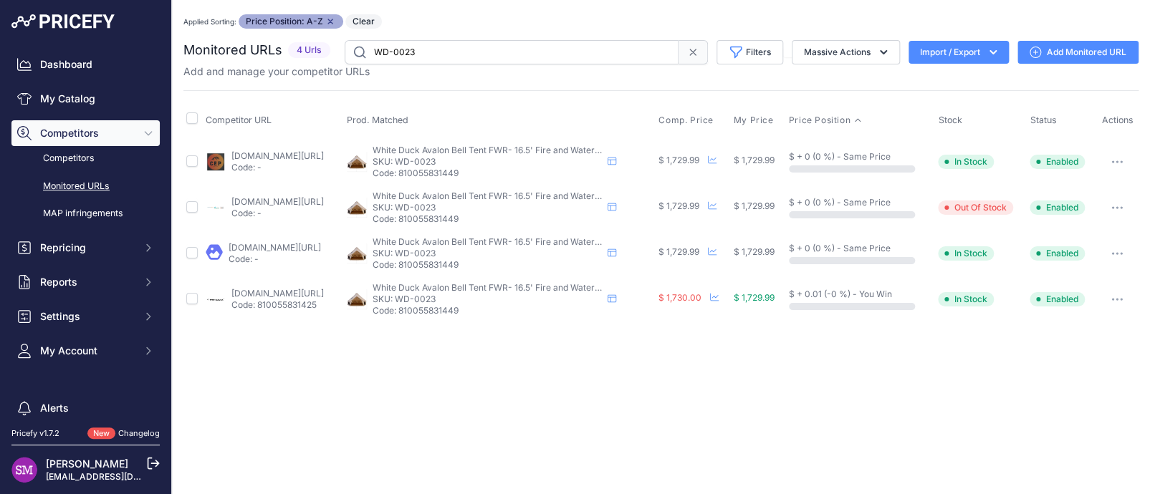
click at [499, 378] on div "Close You are not connected to the internet. Applied Sorting: Price Position: A…" at bounding box center [661, 247] width 978 height 494
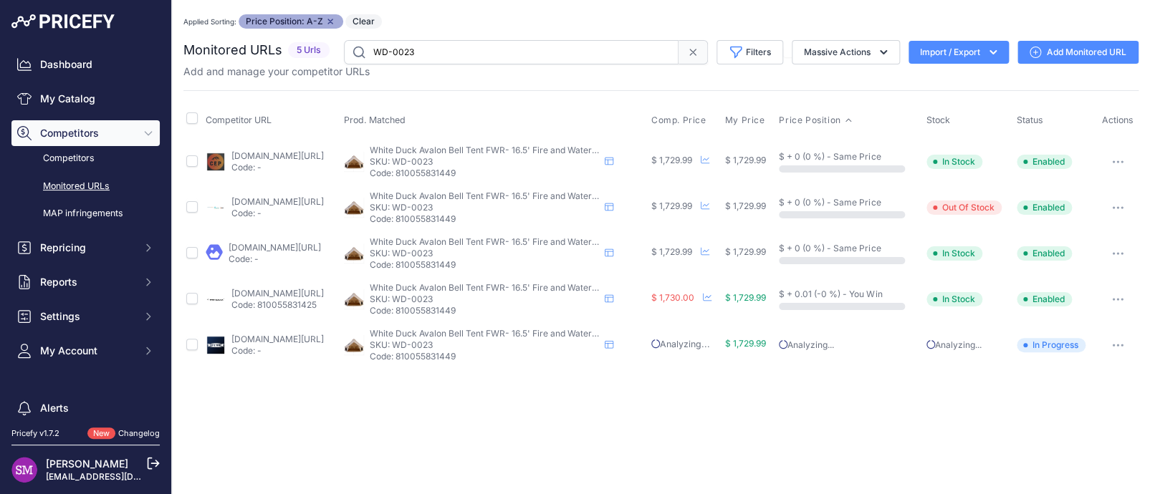
click at [1118, 341] on button "button" at bounding box center [1118, 345] width 29 height 20
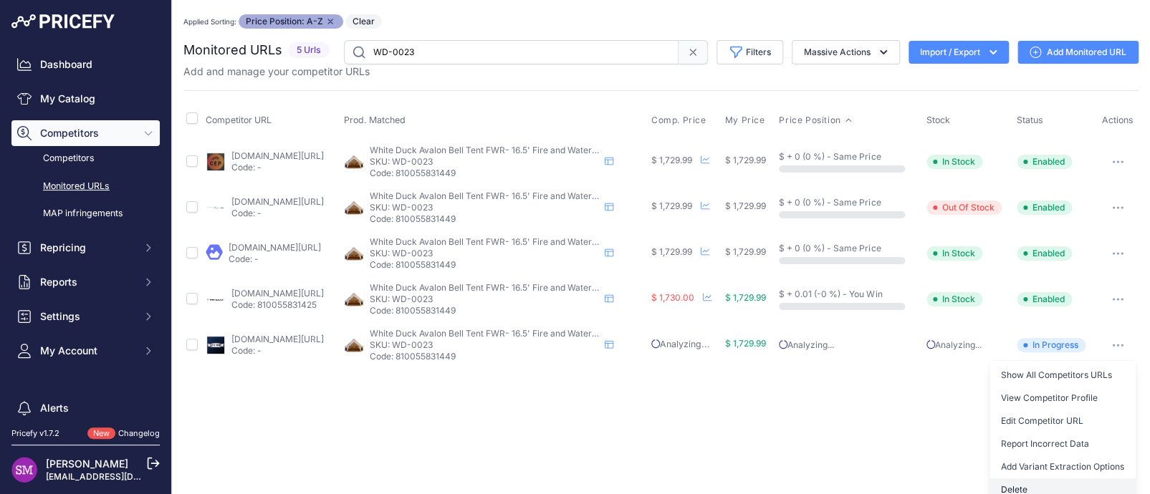
click at [1011, 485] on button "Delete" at bounding box center [1063, 490] width 146 height 23
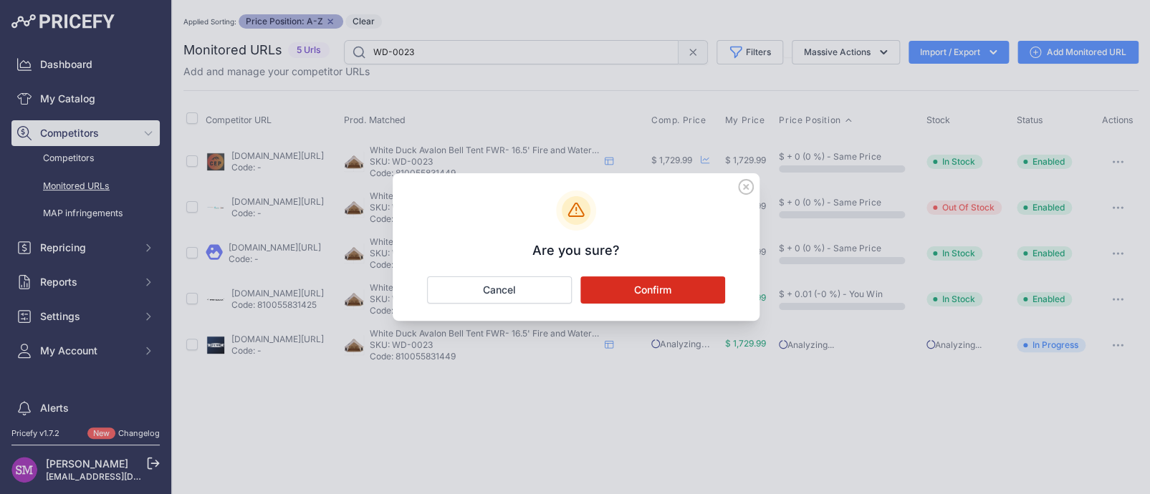
click at [648, 288] on button "Confirm" at bounding box center [652, 290] width 145 height 27
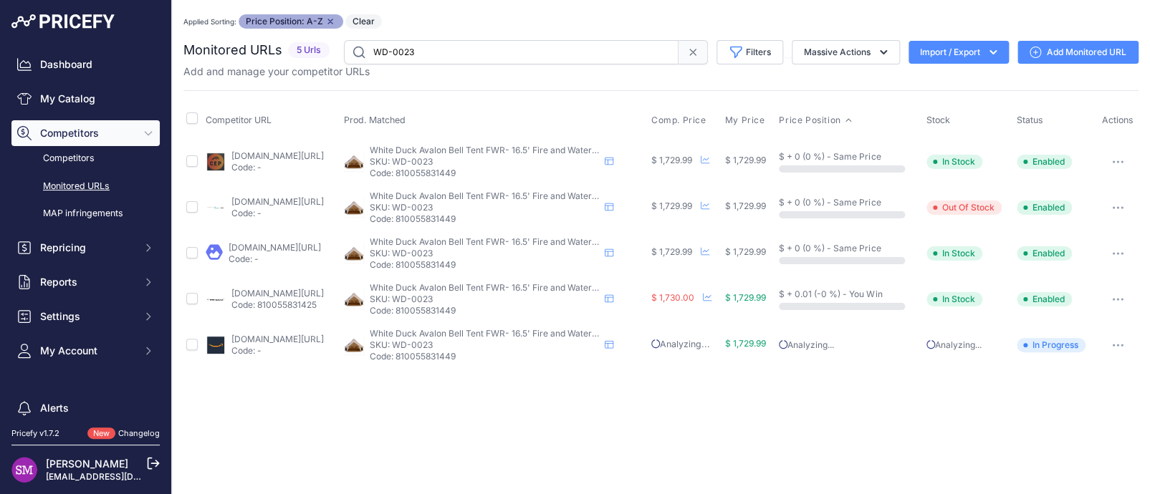
click at [587, 21] on div "Applied Sorting: Price Position: A-Z Remove sort option Clear" at bounding box center [660, 21] width 955 height 14
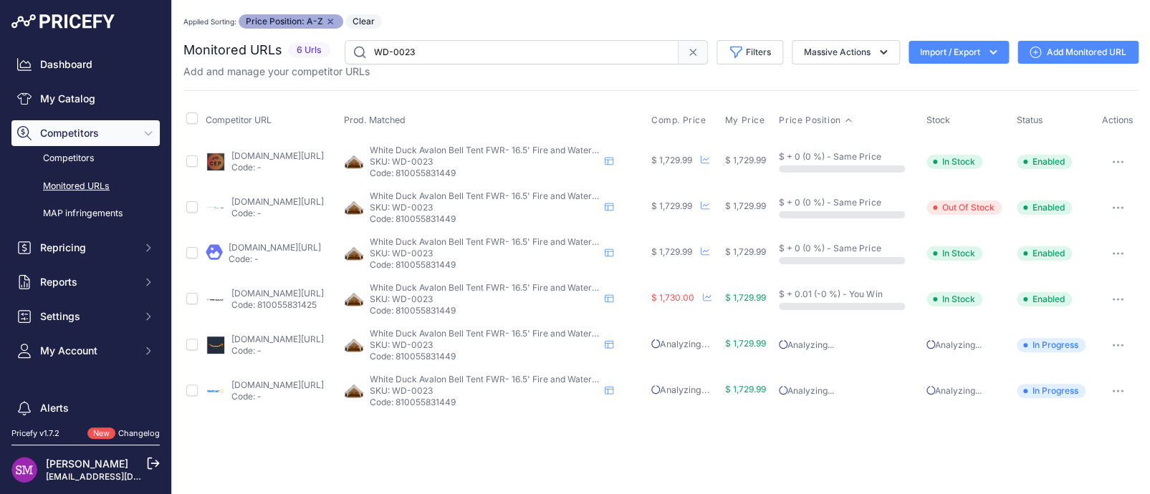
click at [277, 150] on link "[DOMAIN_NAME][URL]" at bounding box center [277, 155] width 92 height 11
click at [312, 292] on link "whiteduckoutdoors.com/products/avalon-bell-tent-16?variant=19988707016804" at bounding box center [277, 293] width 92 height 11
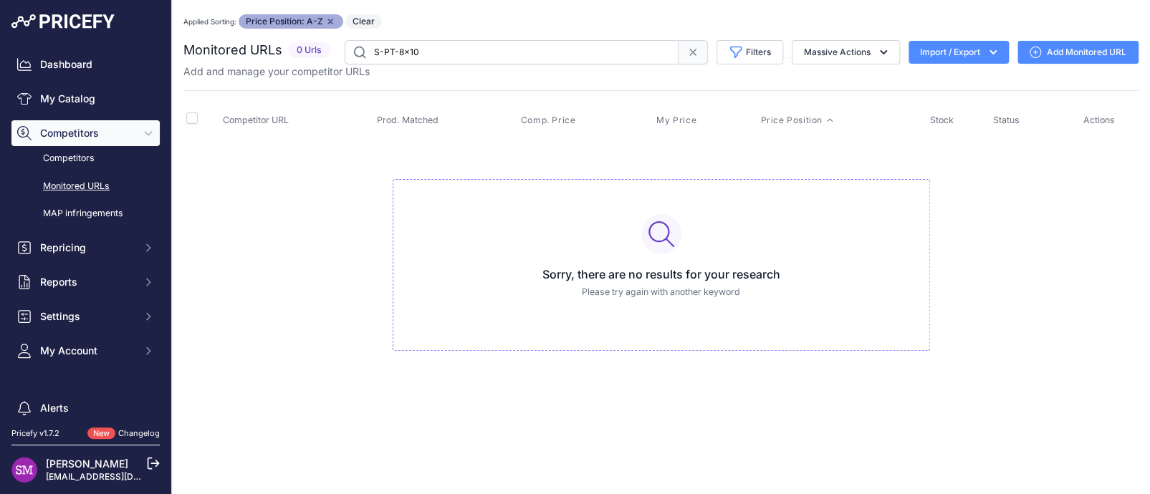
click at [524, 59] on input "S-PT-8x10" at bounding box center [512, 52] width 334 height 24
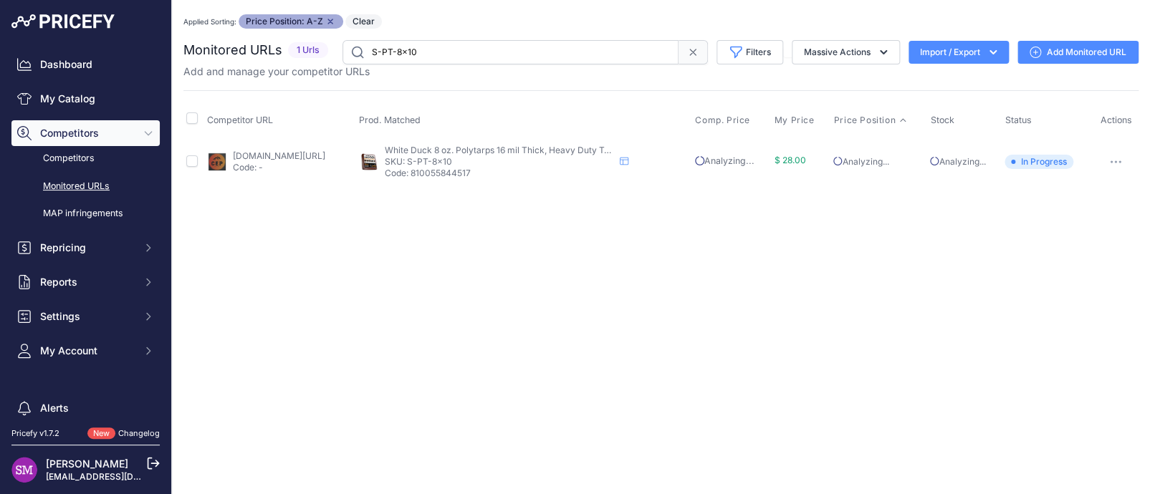
drag, startPoint x: 423, startPoint y: 54, endPoint x: 328, endPoint y: 42, distance: 95.3
click at [328, 42] on div "Monitored URLs 1 Urls" at bounding box center [660, 52] width 955 height 24
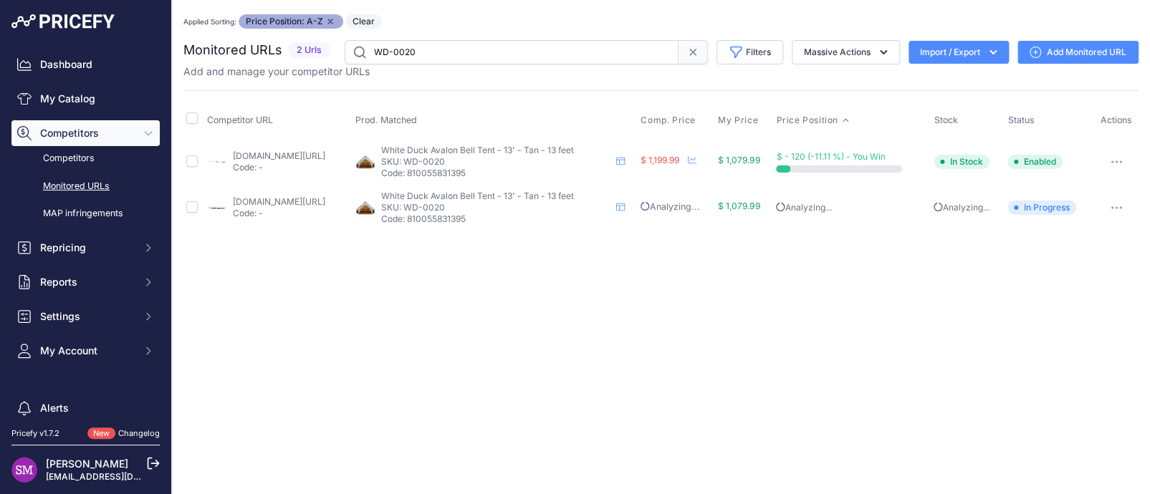
click at [588, 5] on div "You are not connected to the internet. Applied Sorting: Price Position: A-Z Rem…" at bounding box center [660, 122] width 955 height 245
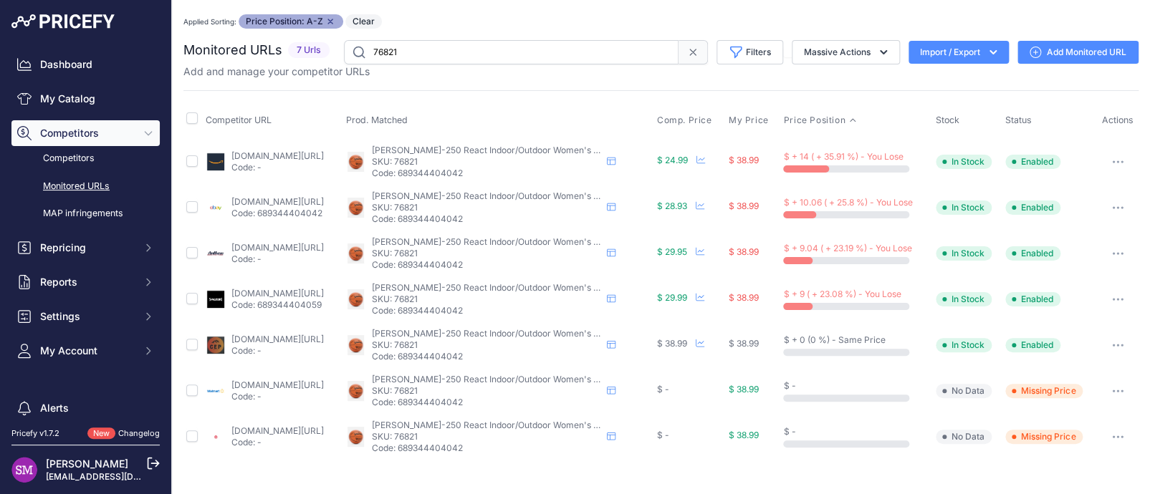
click at [310, 201] on link "ebay.com/itm/186264936400?prirule_jdsnikfkfjsd=9996" at bounding box center [277, 201] width 92 height 11
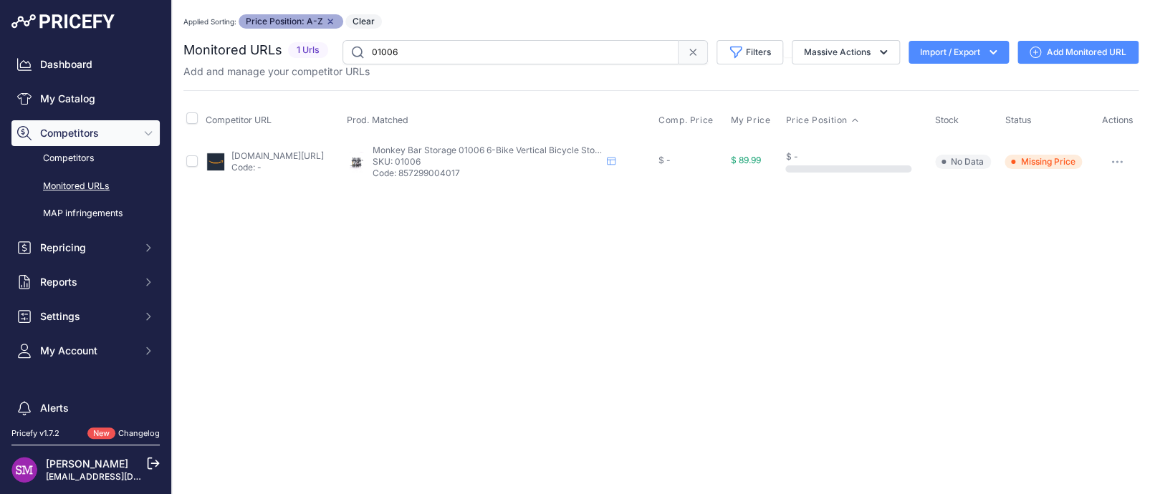
click at [331, 299] on div "Close You are not connected to the internet. Applied Sorting: Price Position: A…" at bounding box center [661, 247] width 978 height 494
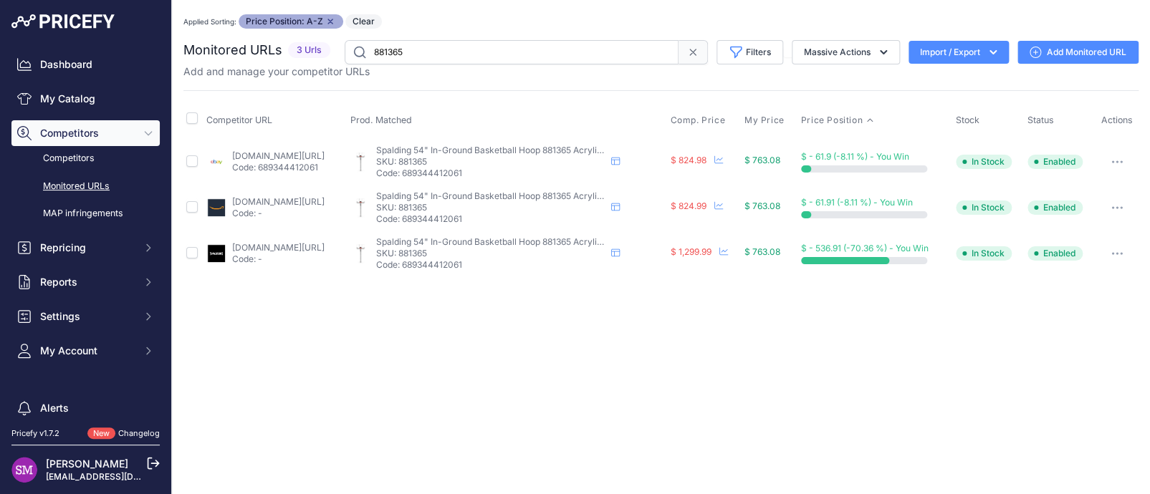
click at [325, 248] on link "[DOMAIN_NAME][URL]" at bounding box center [278, 247] width 92 height 11
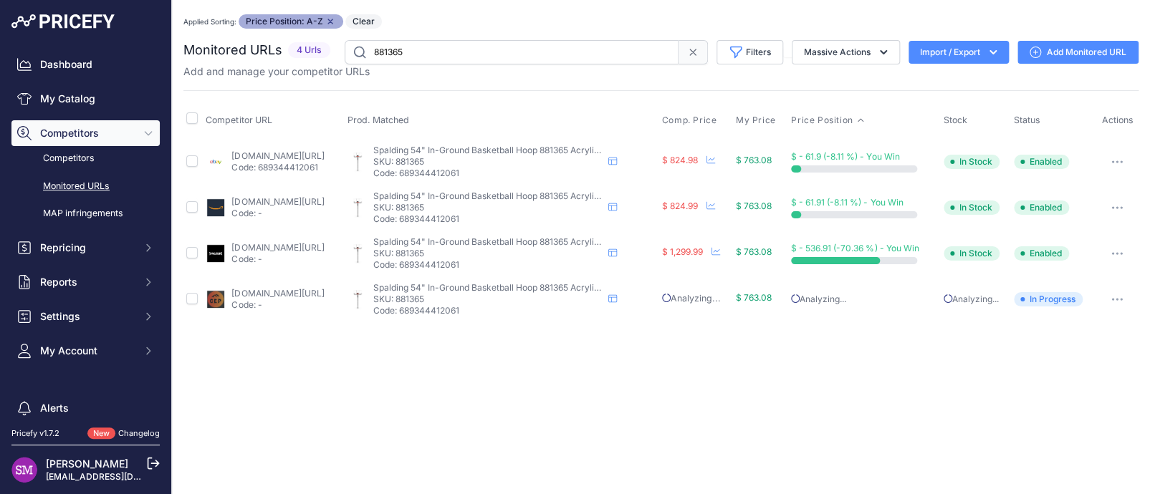
click at [294, 198] on link "[DOMAIN_NAME][URL]" at bounding box center [277, 201] width 92 height 11
